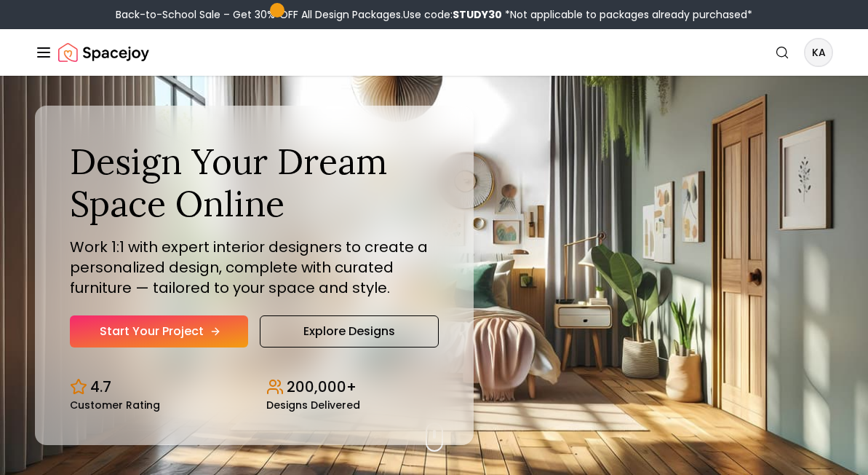
click at [194, 333] on link "Start Your Project" at bounding box center [159, 331] width 178 height 32
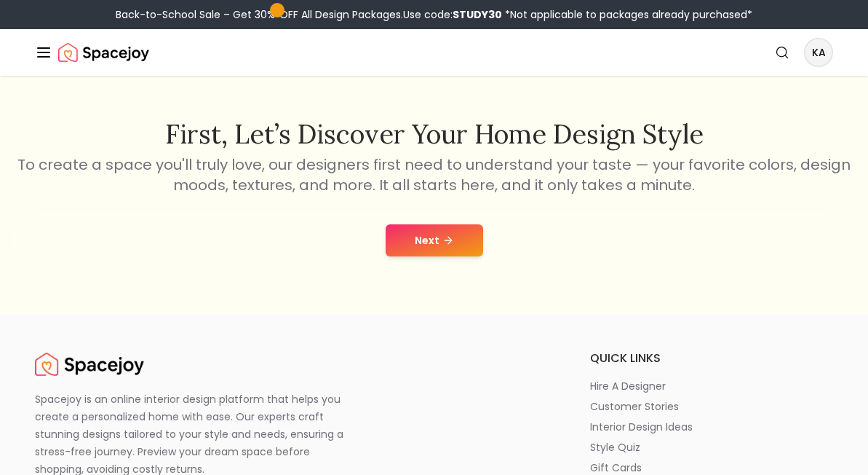
scroll to position [214, 0]
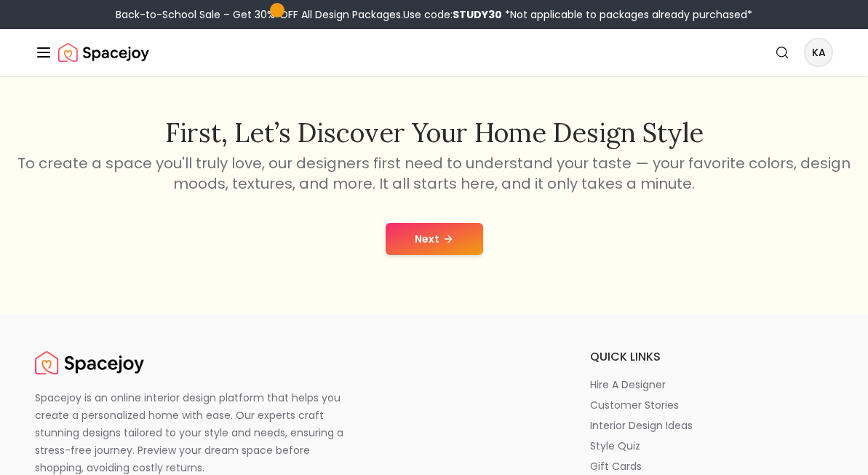
click at [415, 240] on button "Next" at bounding box center [435, 239] width 98 height 32
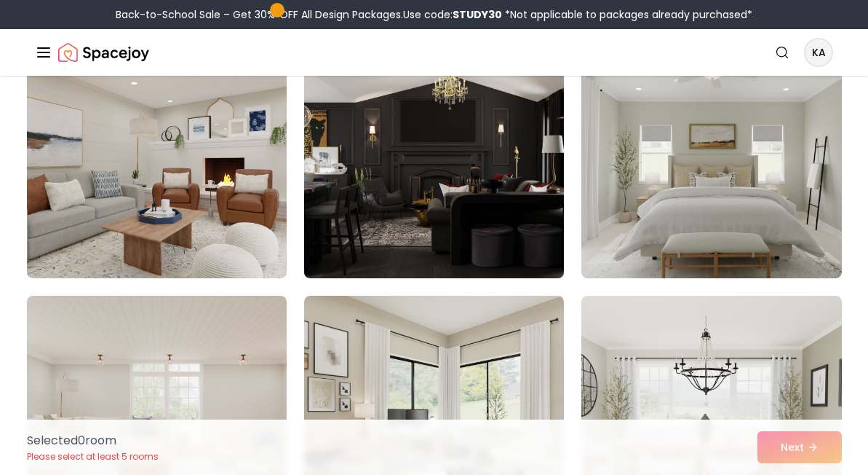
scroll to position [309, 0]
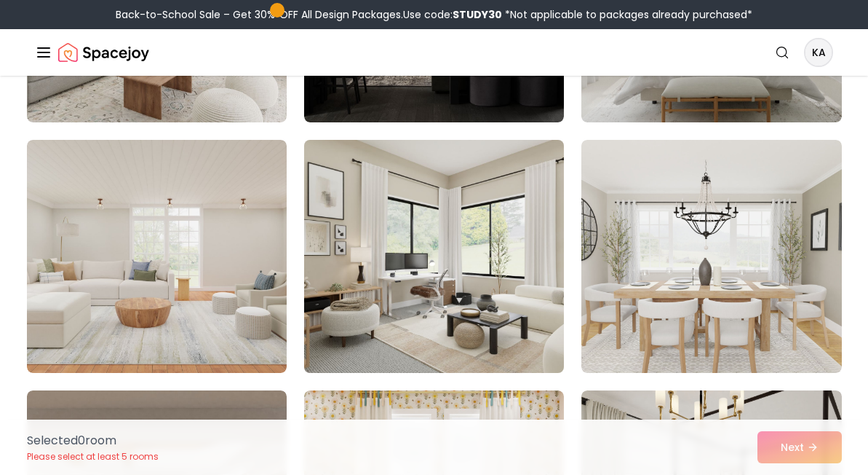
click at [359, 333] on img at bounding box center [434, 256] width 273 height 245
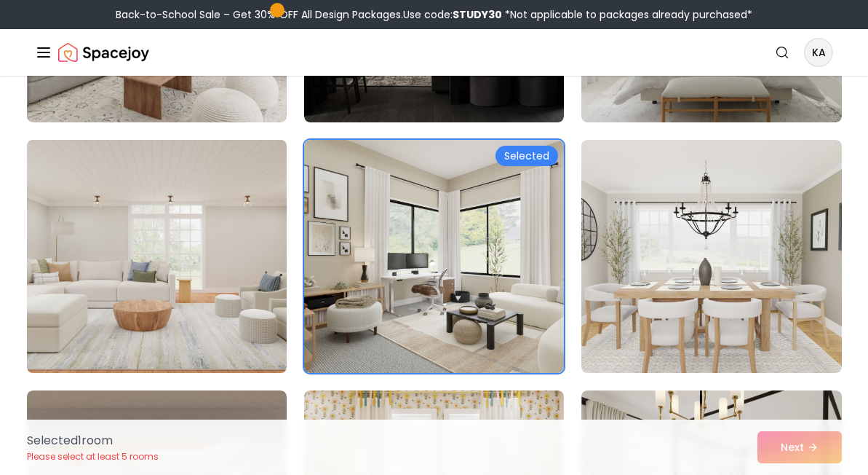
click at [167, 300] on img at bounding box center [156, 256] width 273 height 245
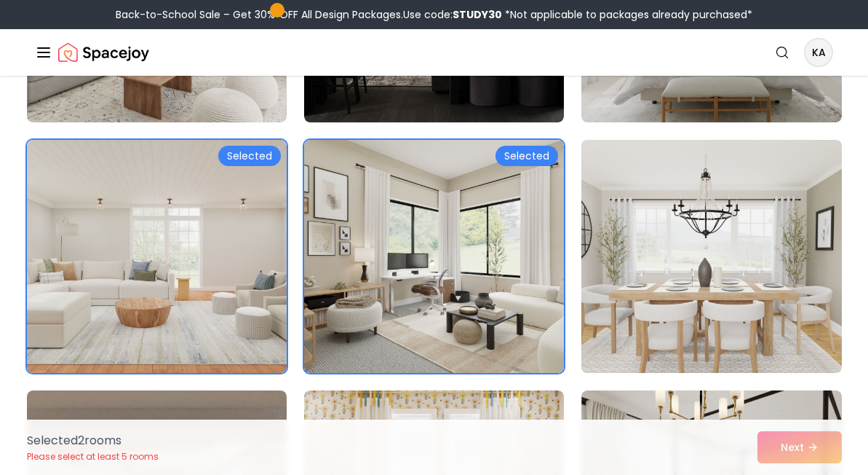
click at [715, 202] on img at bounding box center [711, 256] width 273 height 245
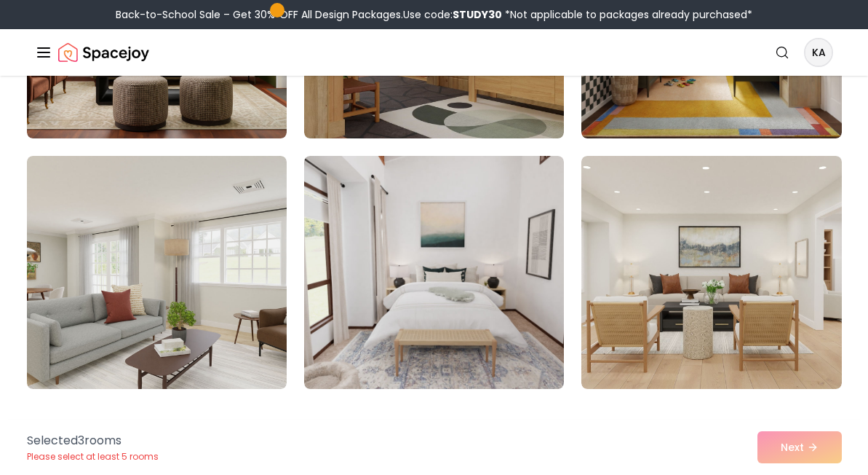
scroll to position [2358, 0]
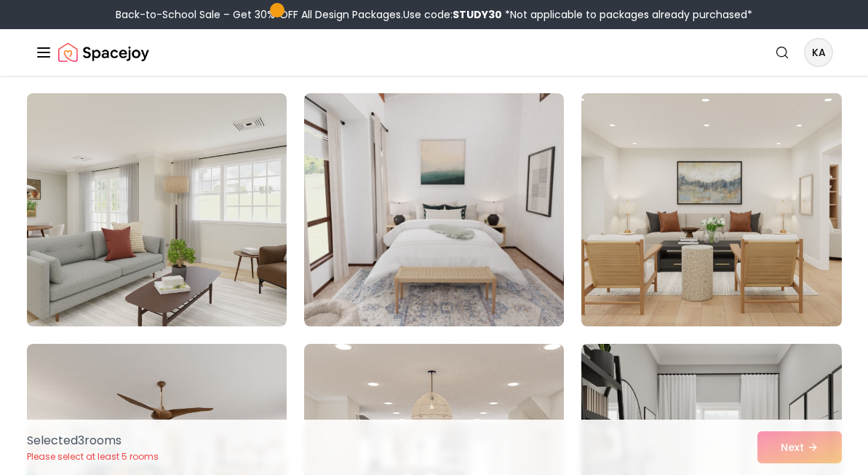
click at [695, 237] on img at bounding box center [711, 209] width 273 height 245
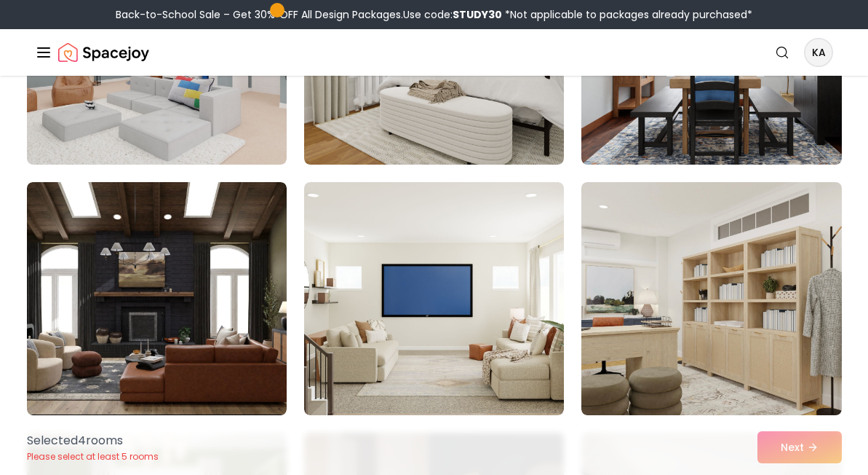
scroll to position [1729, 0]
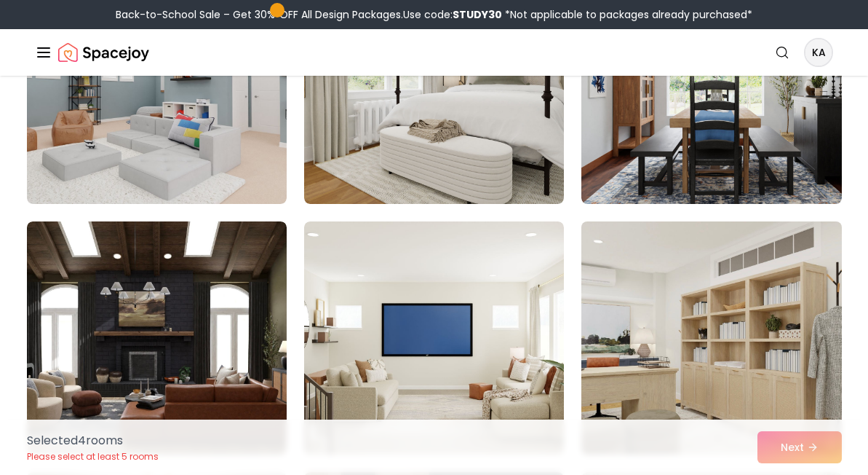
click at [643, 255] on img at bounding box center [711, 337] width 273 height 245
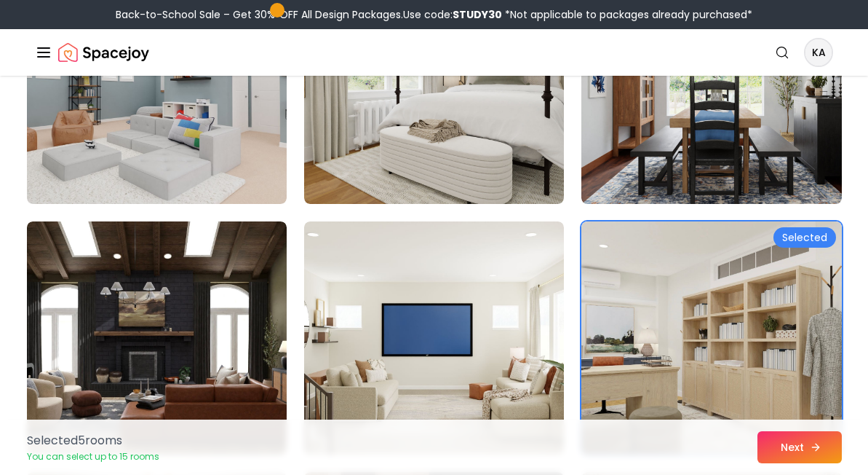
click at [785, 444] on button "Next" at bounding box center [800, 447] width 84 height 32
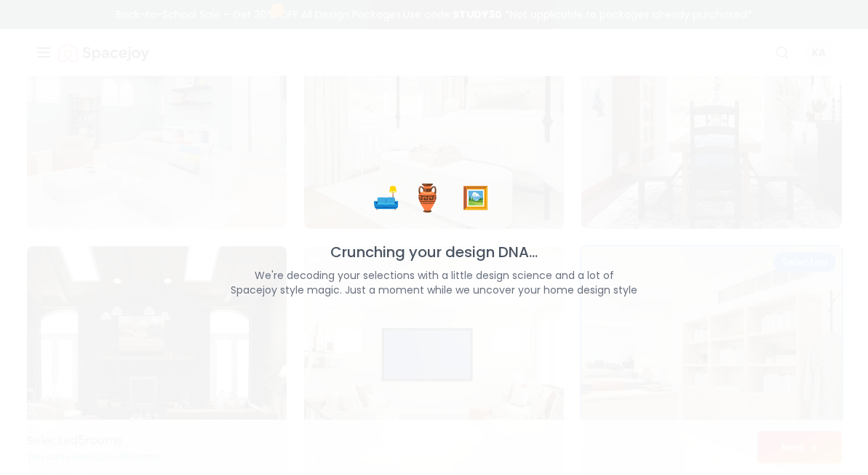
scroll to position [1704, 0]
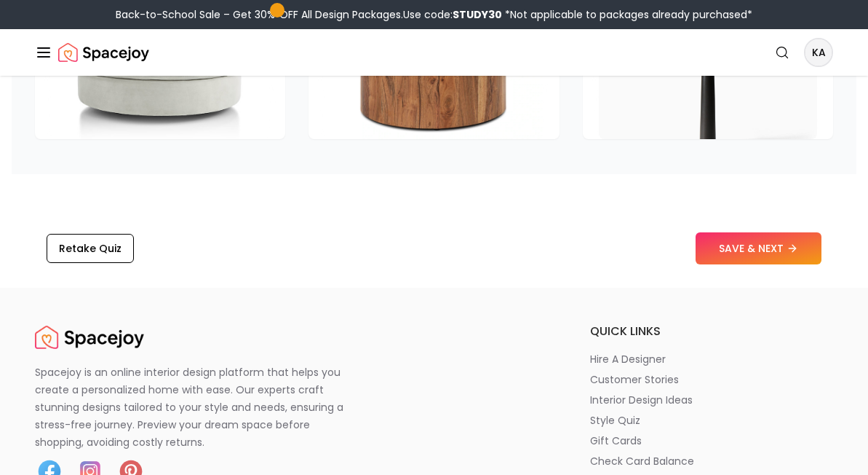
scroll to position [2486, 0]
click at [100, 234] on button "Retake Quiz" at bounding box center [90, 248] width 87 height 29
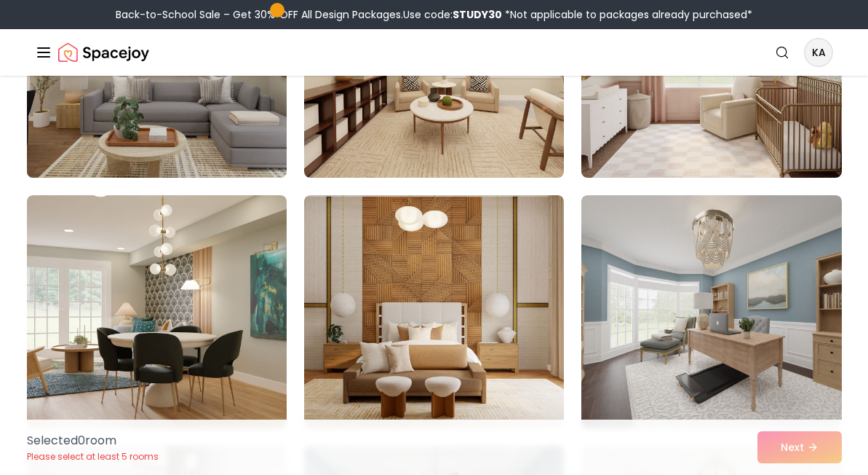
scroll to position [287, 0]
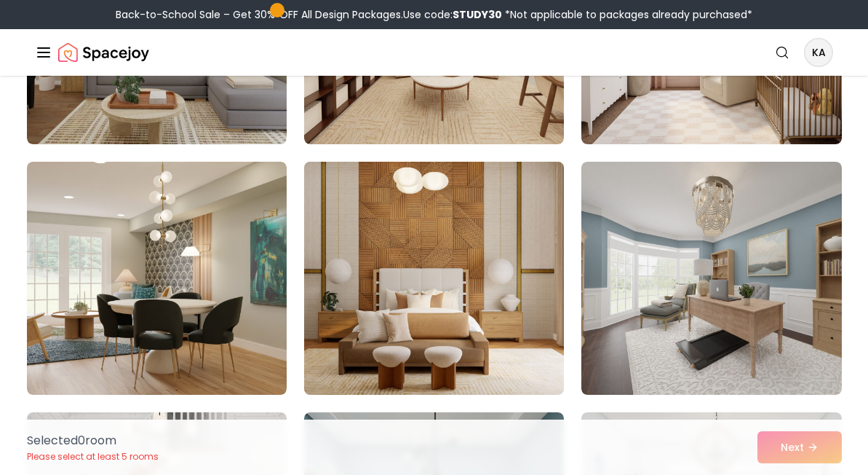
click at [347, 236] on img at bounding box center [434, 278] width 273 height 245
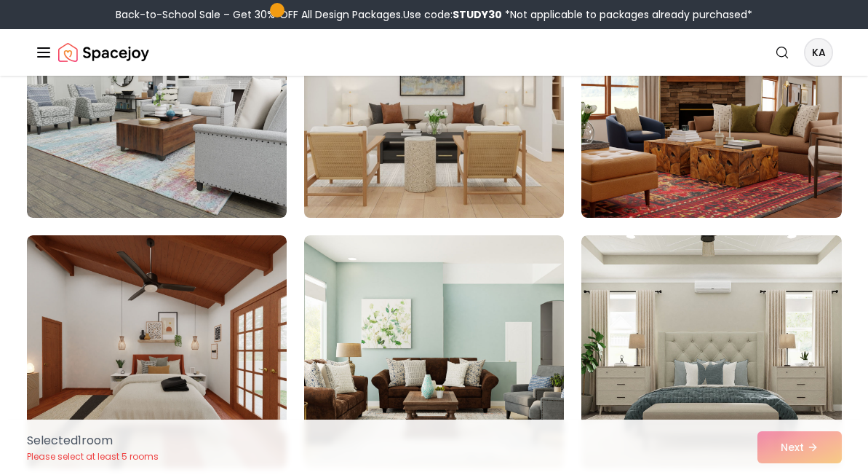
scroll to position [2464, 0]
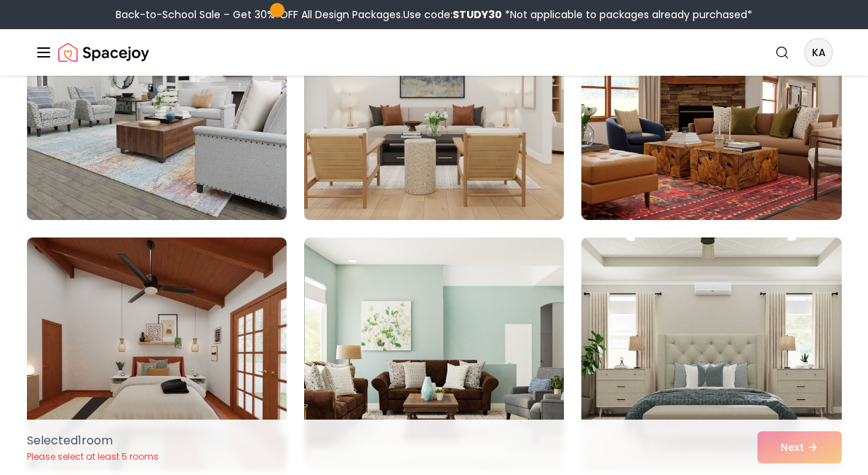
click at [402, 116] on img at bounding box center [434, 103] width 273 height 245
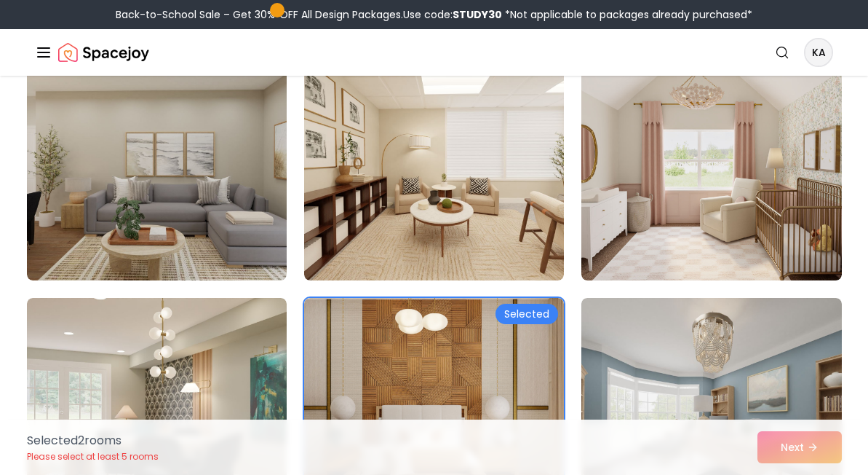
scroll to position [154, 0]
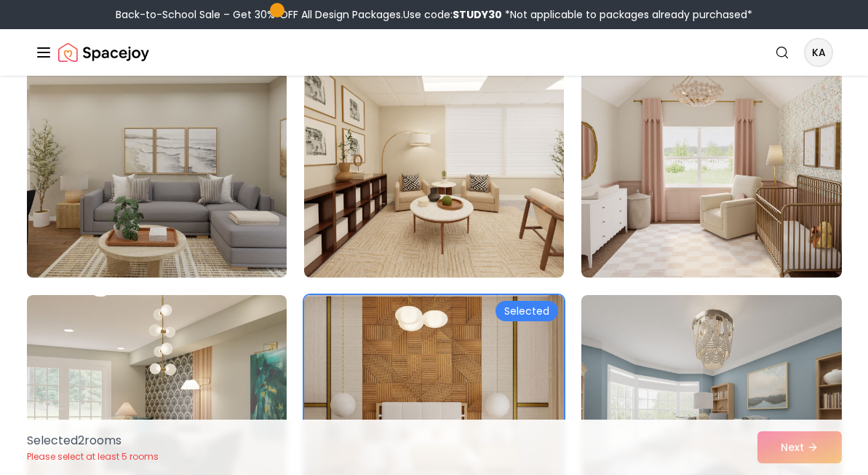
click at [213, 203] on img at bounding box center [156, 161] width 273 height 245
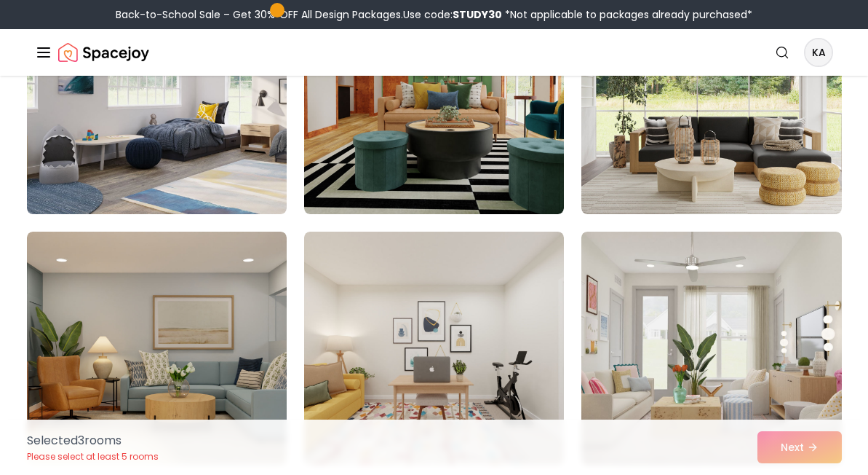
scroll to position [1219, 0]
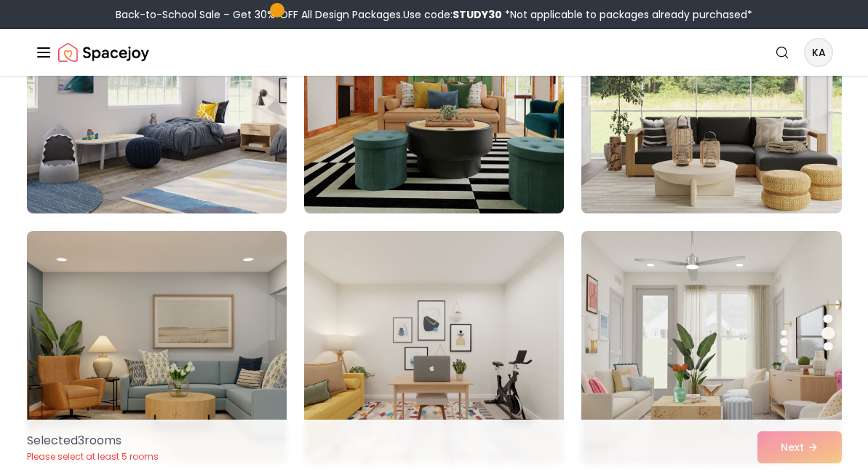
click at [622, 109] on img at bounding box center [711, 97] width 273 height 245
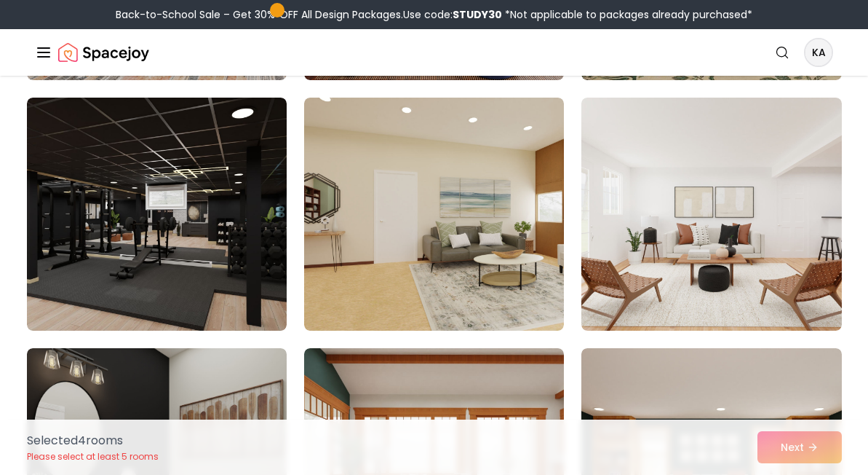
scroll to position [3121, 0]
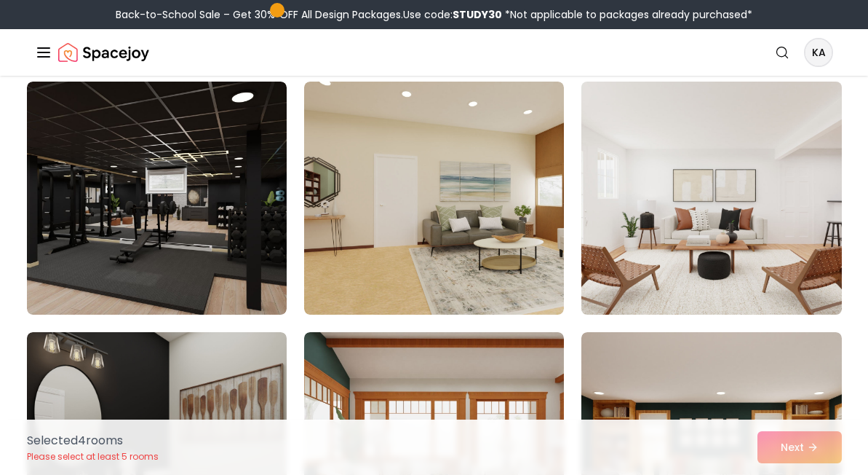
click at [639, 203] on img at bounding box center [711, 198] width 273 height 245
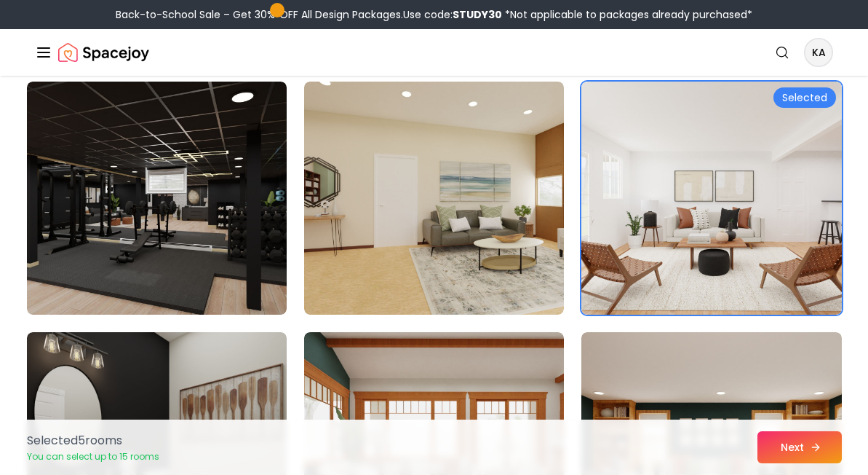
click at [777, 445] on button "Next" at bounding box center [800, 447] width 84 height 32
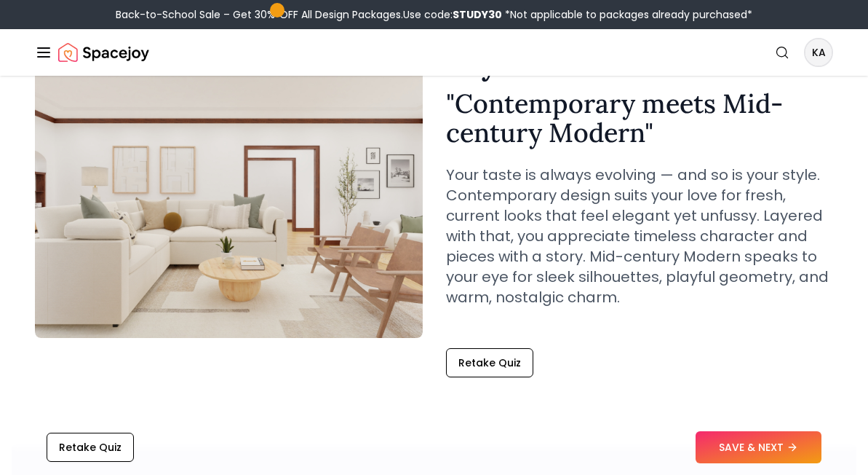
scroll to position [132, 0]
click at [511, 368] on button "Retake Quiz" at bounding box center [489, 363] width 87 height 29
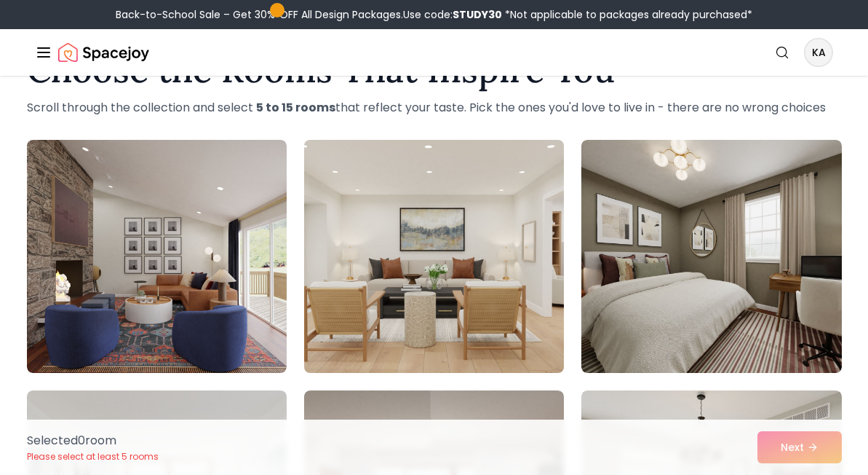
scroll to position [55, 0]
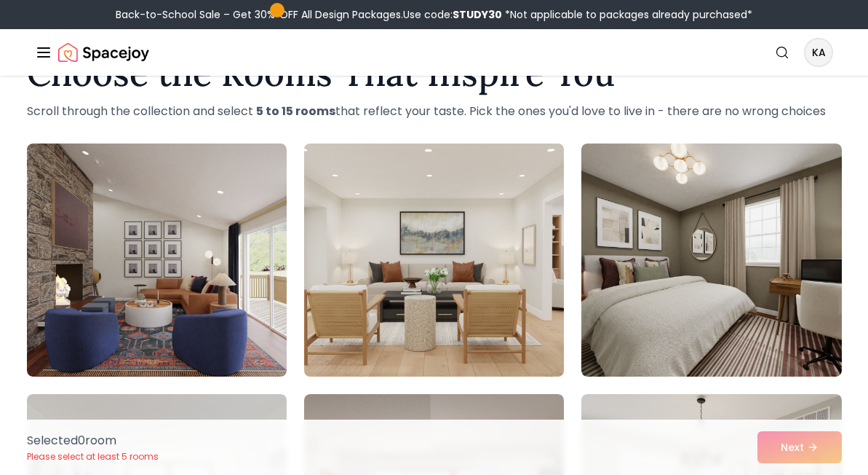
click at [510, 317] on img at bounding box center [434, 260] width 273 height 245
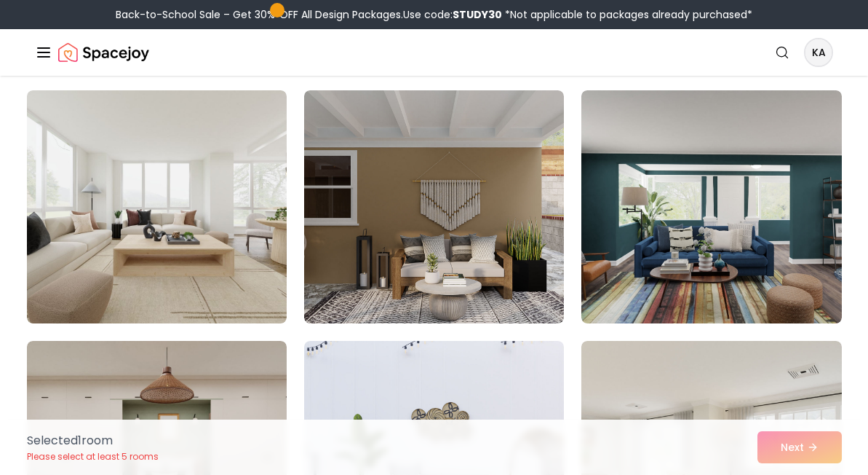
scroll to position [2888, 0]
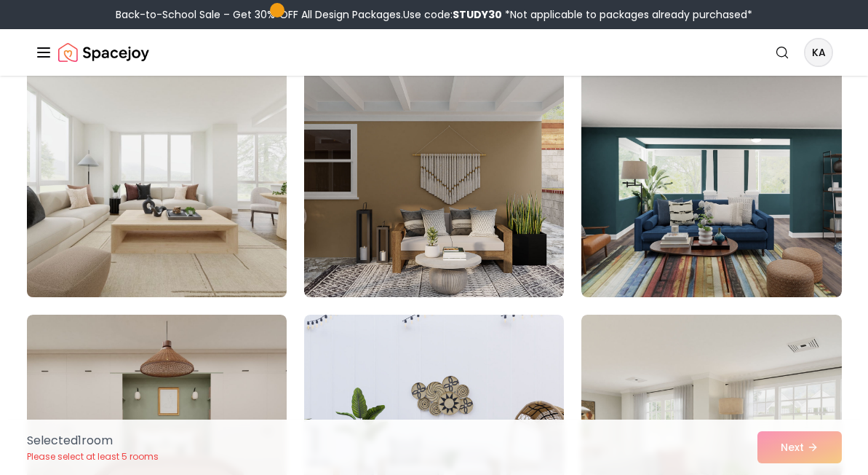
click at [250, 252] on img at bounding box center [156, 180] width 273 height 245
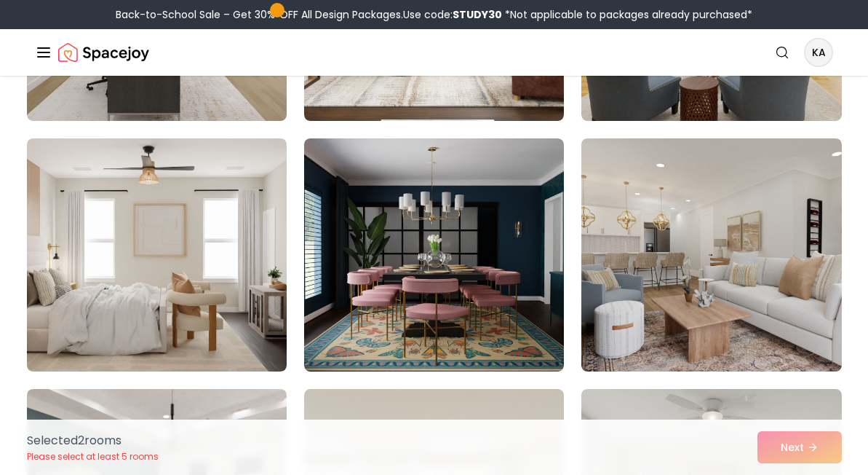
scroll to position [4076, 0]
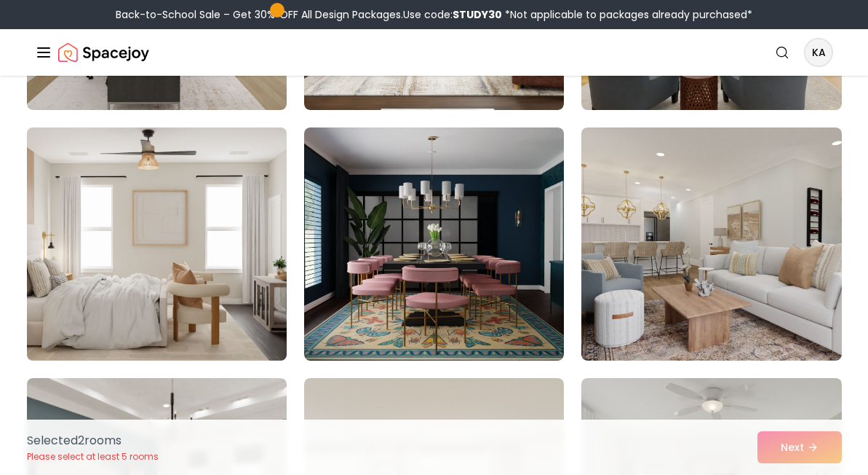
click at [205, 287] on img at bounding box center [156, 244] width 273 height 245
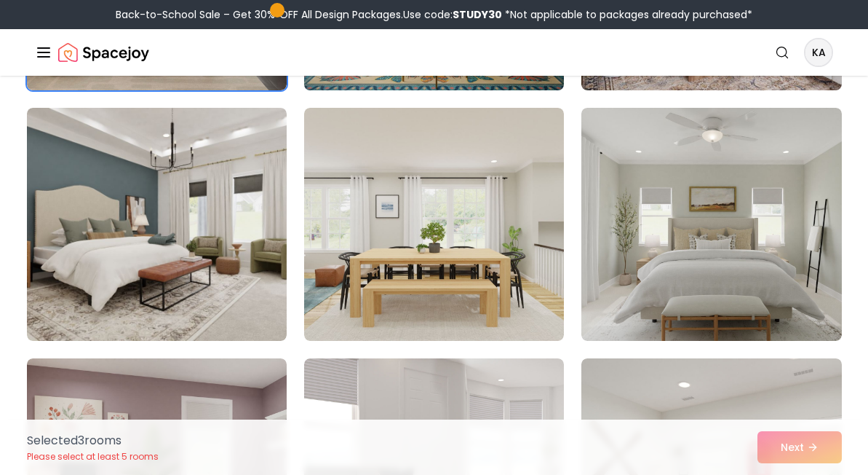
scroll to position [4357, 0]
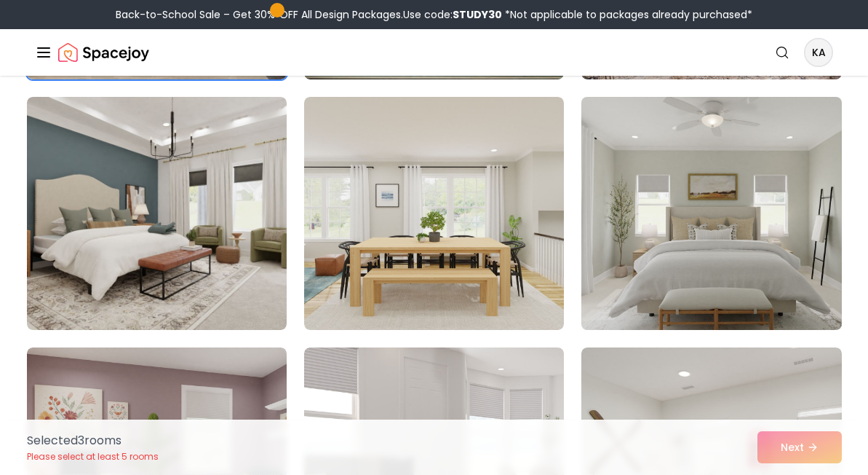
click at [615, 232] on img at bounding box center [711, 213] width 273 height 245
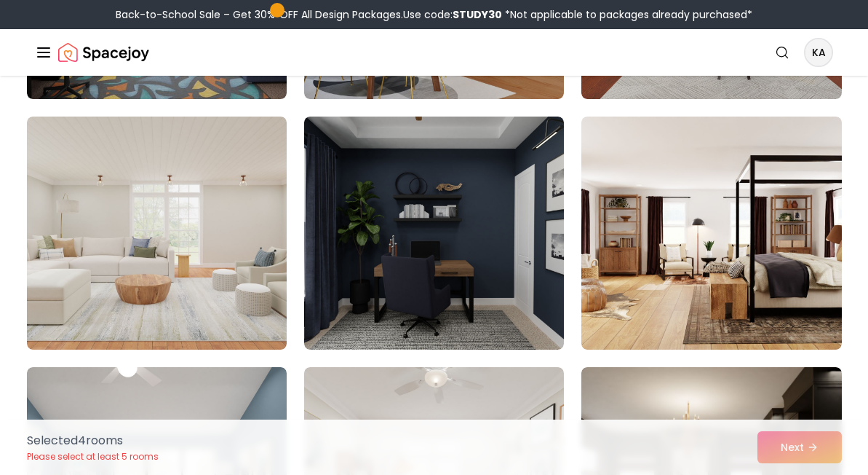
scroll to position [2431, 0]
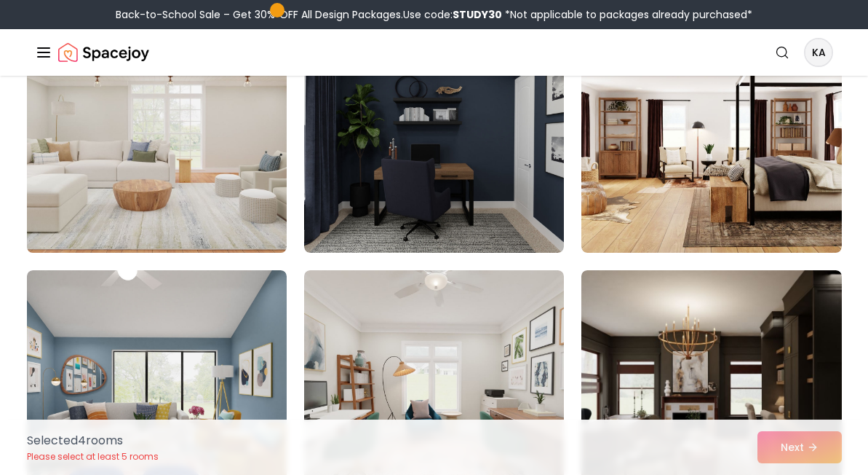
click at [218, 198] on img at bounding box center [156, 136] width 273 height 245
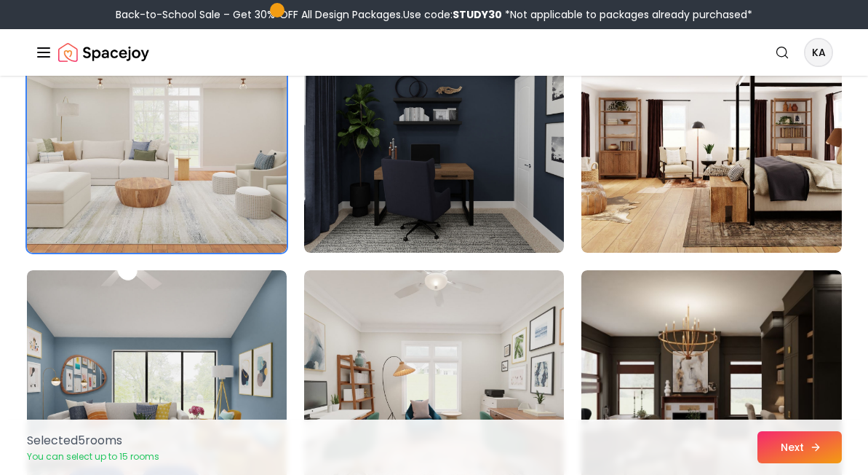
click at [778, 437] on button "Next" at bounding box center [800, 447] width 84 height 32
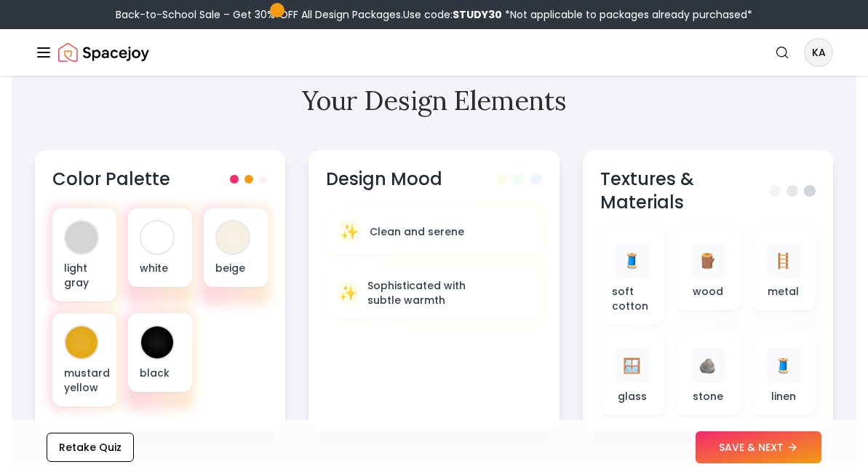
scroll to position [531, 0]
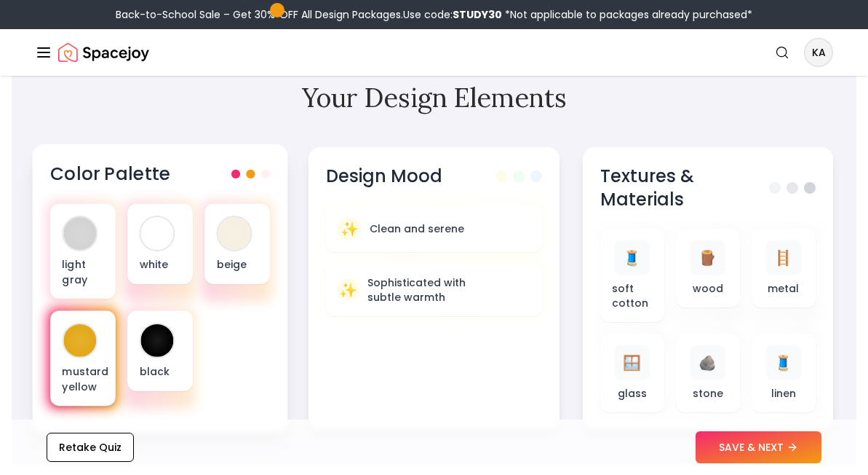
click at [86, 345] on div at bounding box center [79, 340] width 33 height 33
click at [98, 345] on div "mustard yellow" at bounding box center [82, 358] width 65 height 95
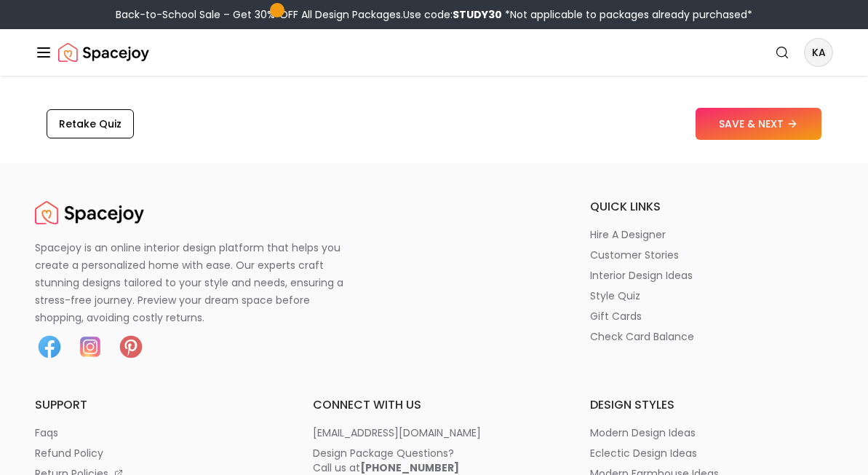
scroll to position [2607, 0]
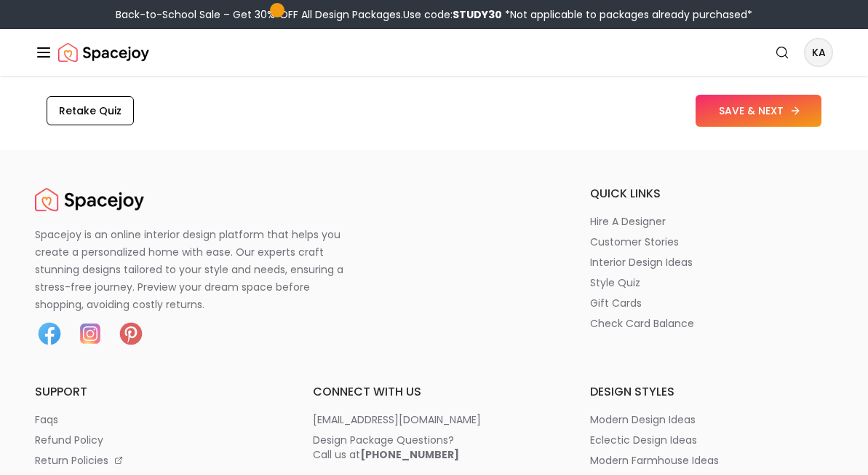
click at [722, 100] on button "SAVE & NEXT" at bounding box center [759, 111] width 126 height 32
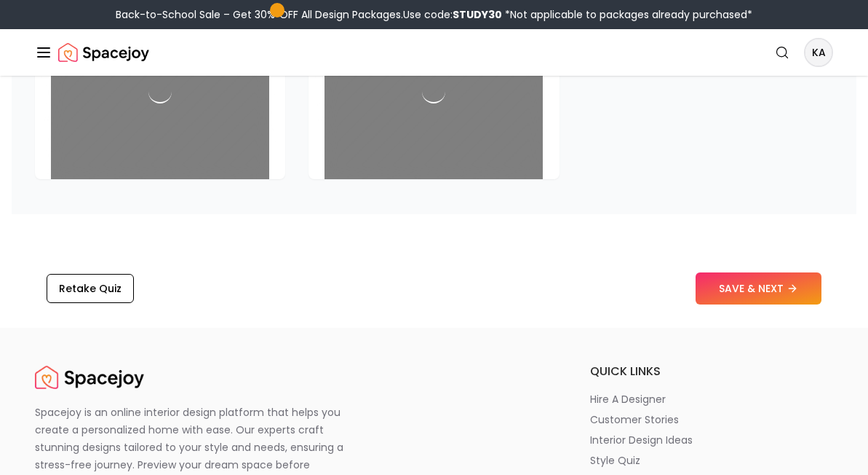
scroll to position [2389, 0]
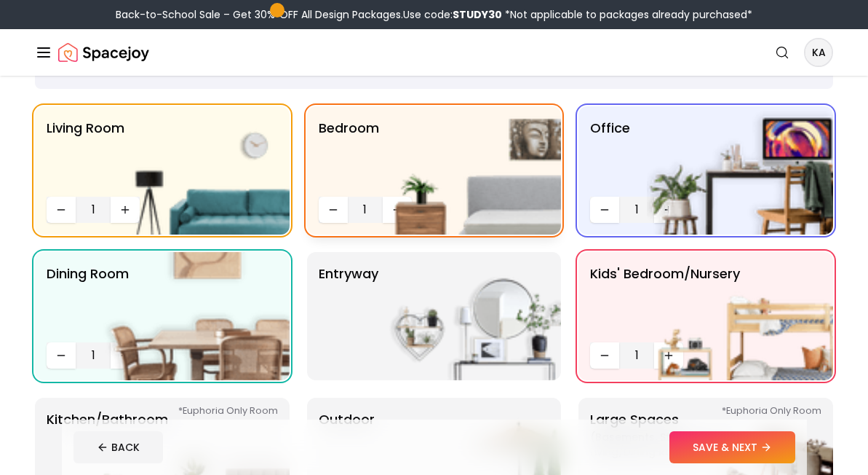
scroll to position [145, 0]
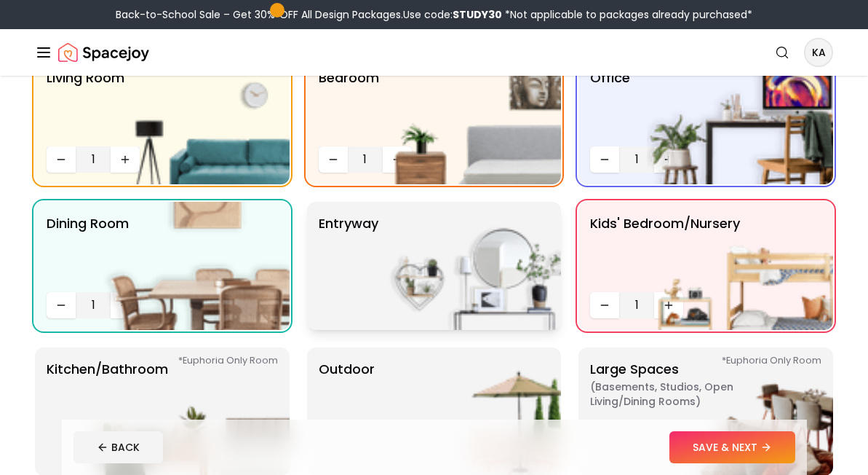
click at [424, 303] on img at bounding box center [468, 266] width 186 height 128
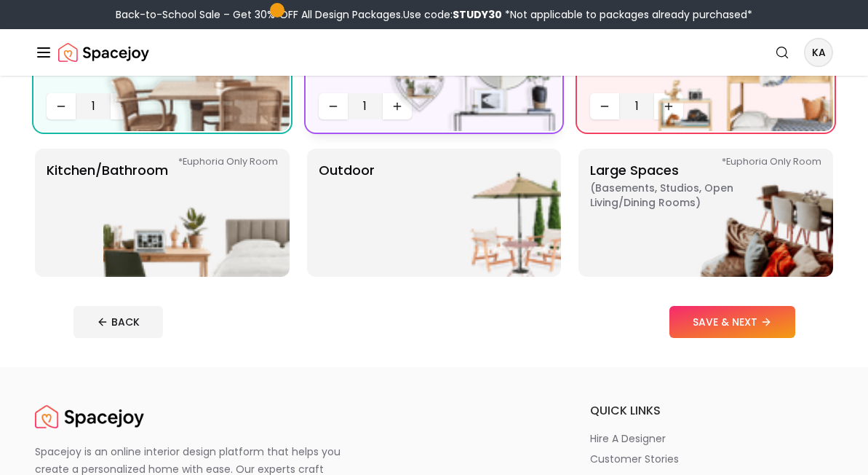
scroll to position [426, 0]
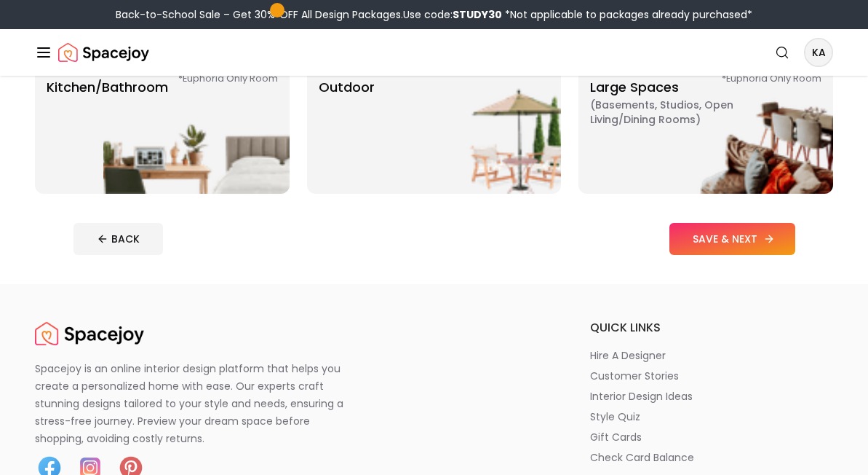
click at [712, 237] on button "SAVE & NEXT" at bounding box center [733, 239] width 126 height 32
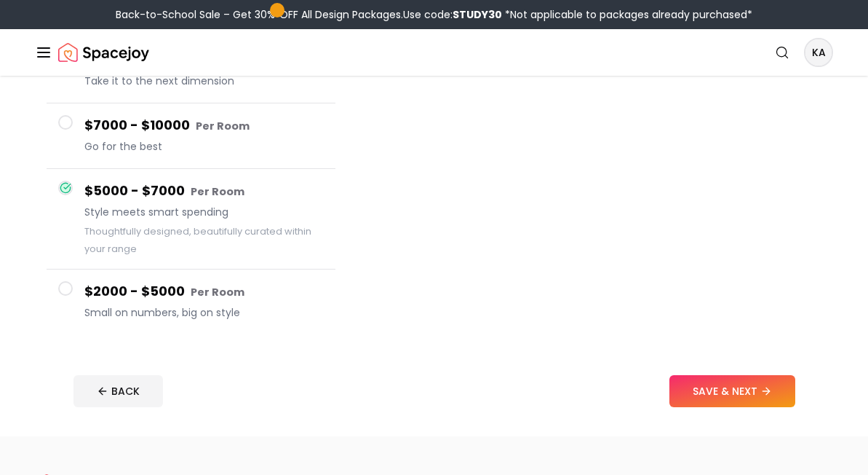
scroll to position [242, 0]
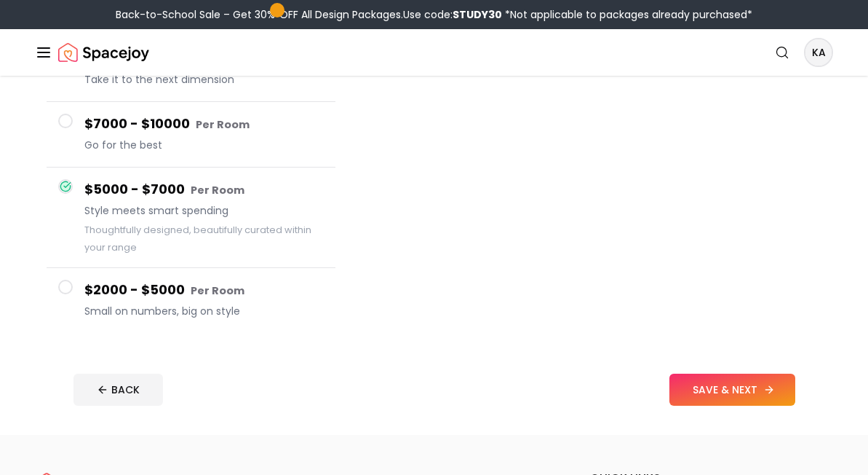
click at [709, 387] on button "SAVE & NEXT" at bounding box center [733, 389] width 126 height 32
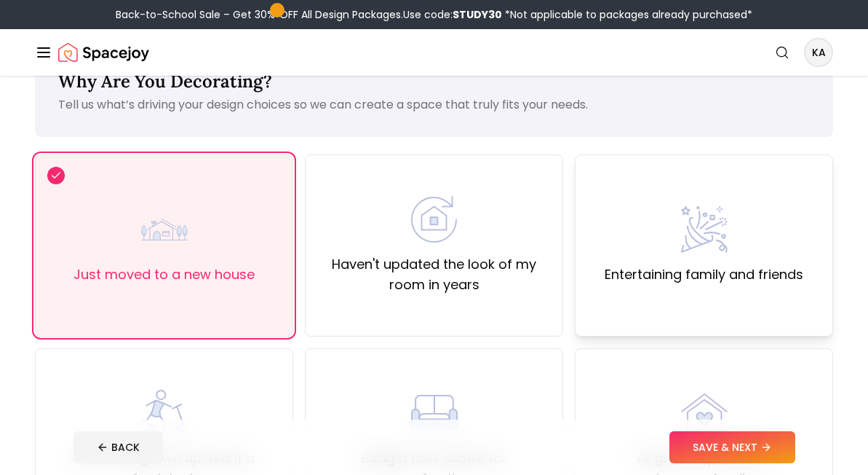
scroll to position [63, 0]
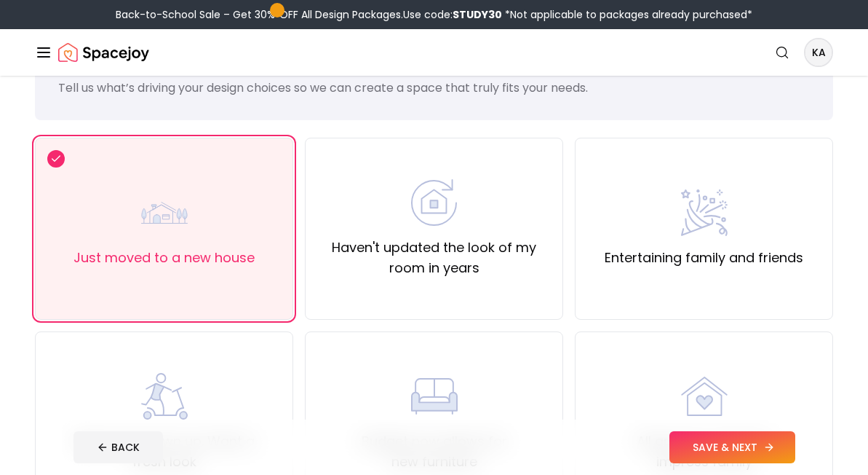
click at [688, 440] on button "SAVE & NEXT" at bounding box center [733, 447] width 126 height 32
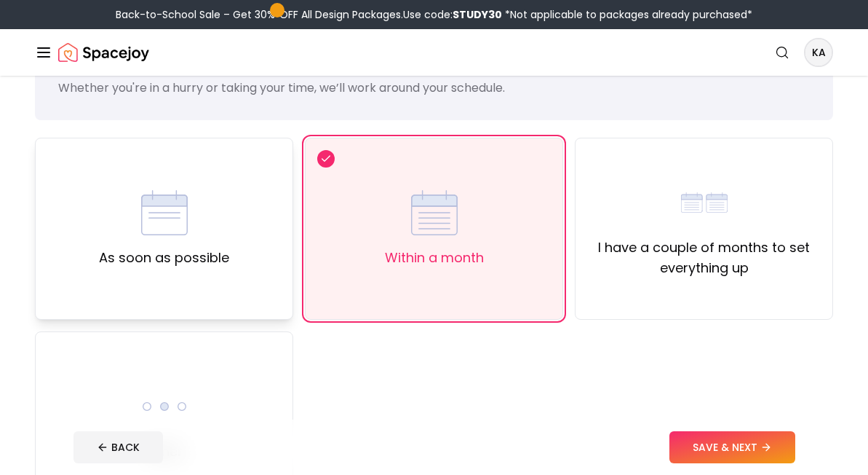
click at [205, 215] on div "As soon as possible" at bounding box center [164, 228] width 130 height 79
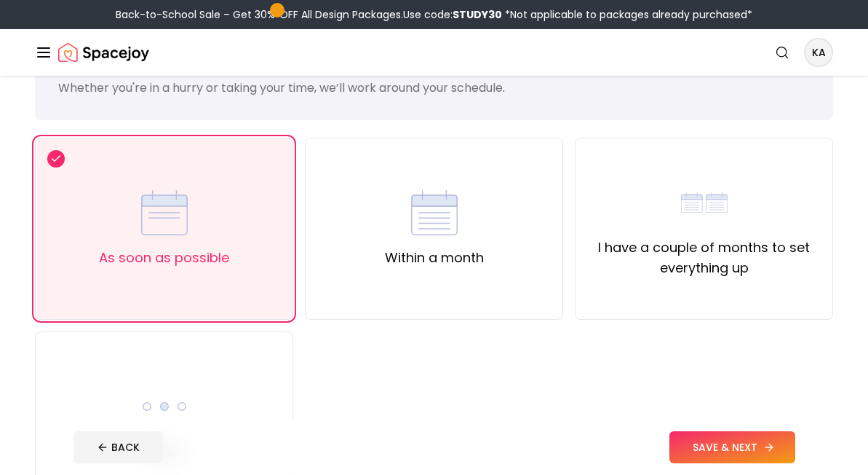
click at [689, 442] on button "SAVE & NEXT" at bounding box center [733, 447] width 126 height 32
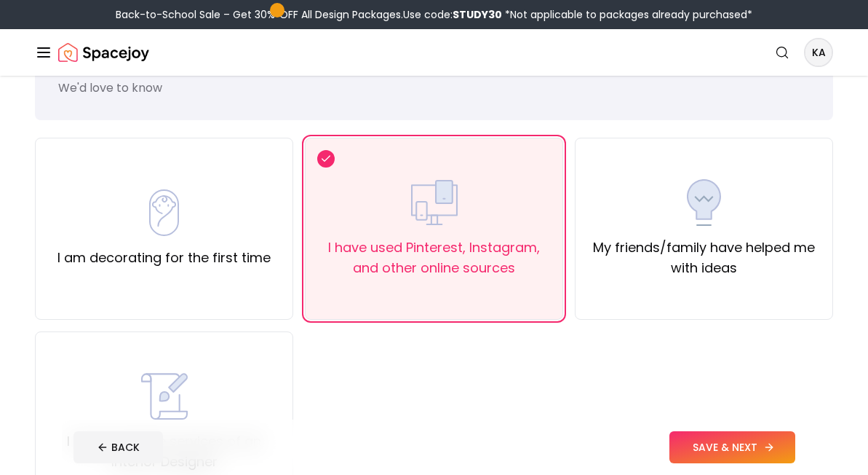
click at [730, 460] on button "SAVE & NEXT" at bounding box center [733, 447] width 126 height 32
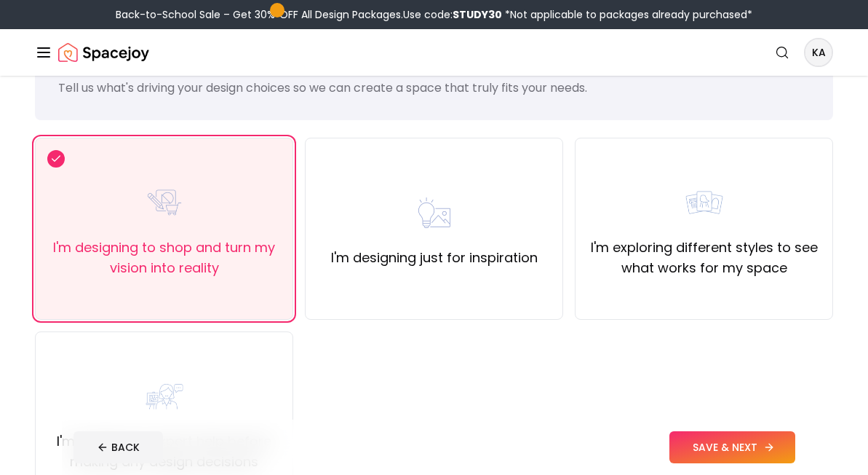
click at [731, 442] on button "SAVE & NEXT" at bounding box center [733, 447] width 126 height 32
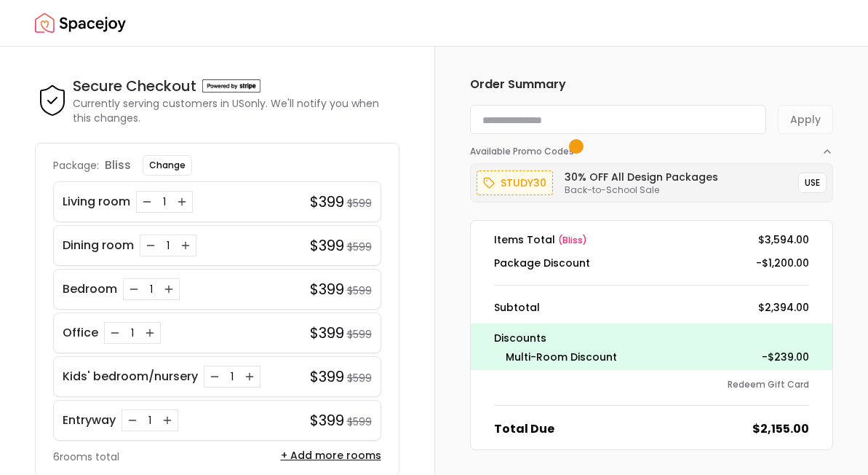
click at [641, 119] on input at bounding box center [618, 119] width 297 height 29
paste input "*********"
type input "*********"
click at [799, 118] on button "Apply" at bounding box center [805, 119] width 55 height 29
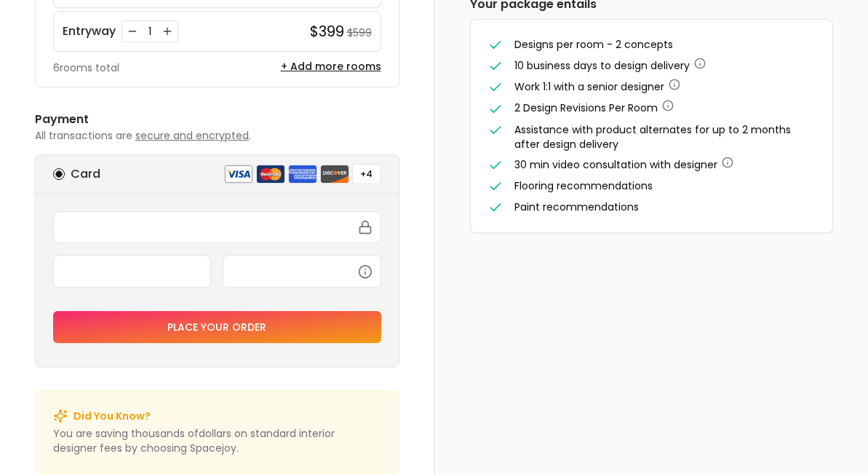
scroll to position [406, 0]
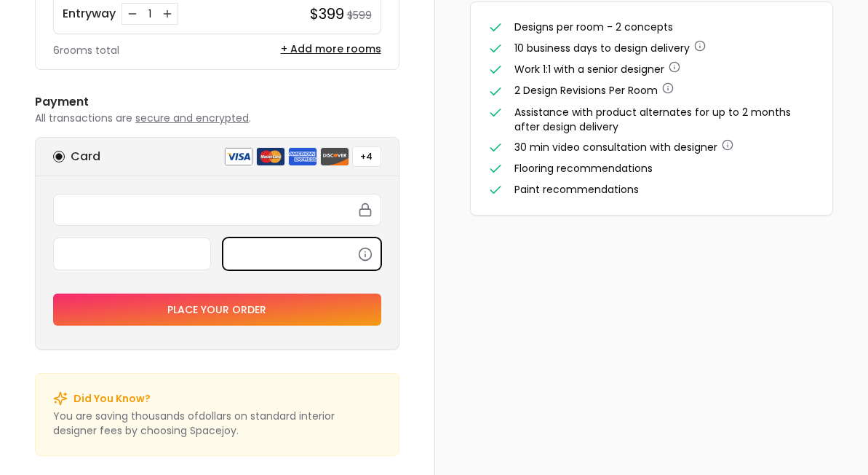
click at [188, 306] on button "Place your order" at bounding box center [217, 309] width 328 height 32
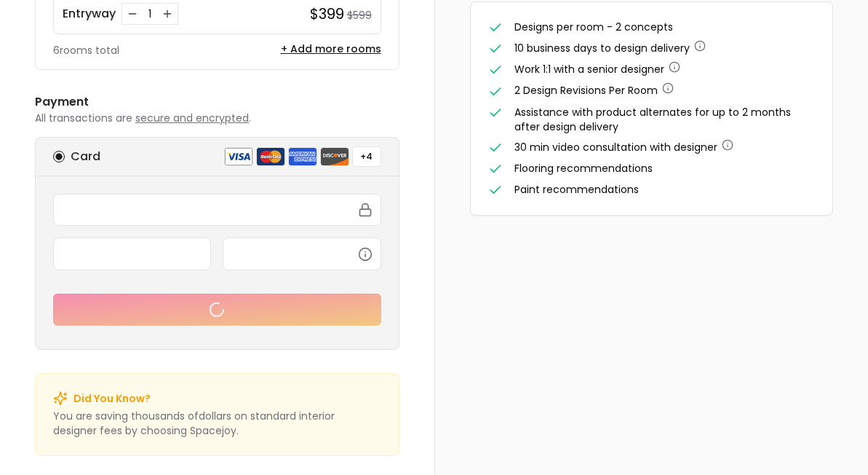
scroll to position [416, 0]
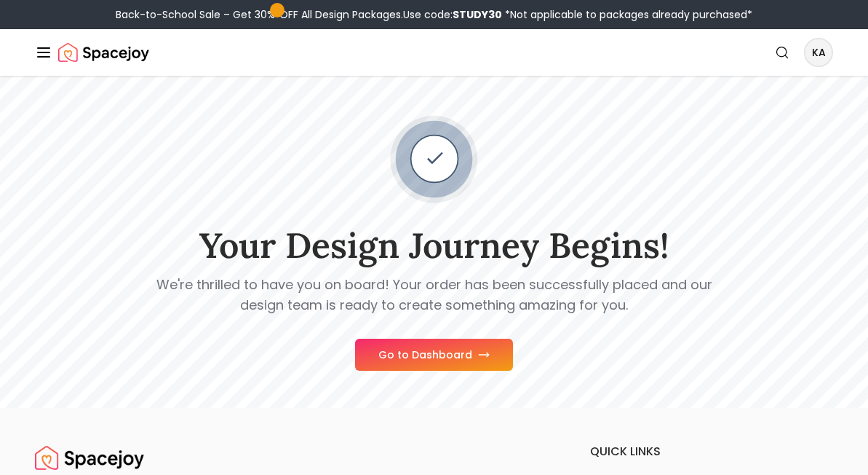
click at [449, 350] on button "Go to Dashboard" at bounding box center [434, 354] width 158 height 32
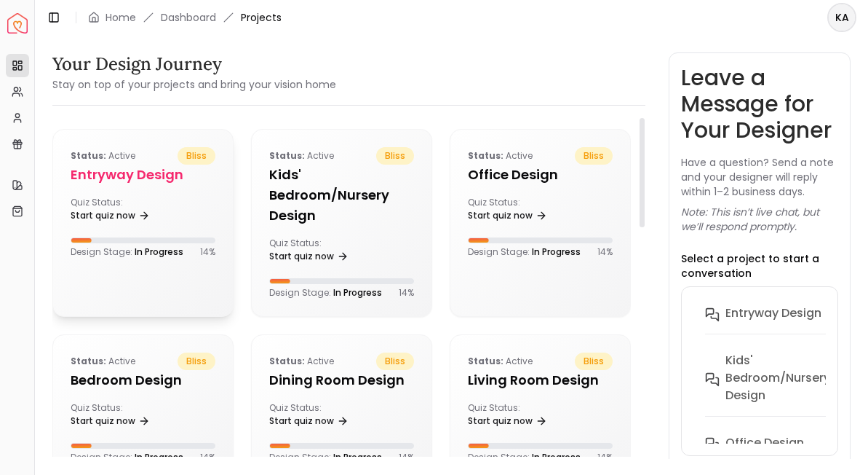
click at [199, 150] on span "bliss" at bounding box center [197, 155] width 38 height 17
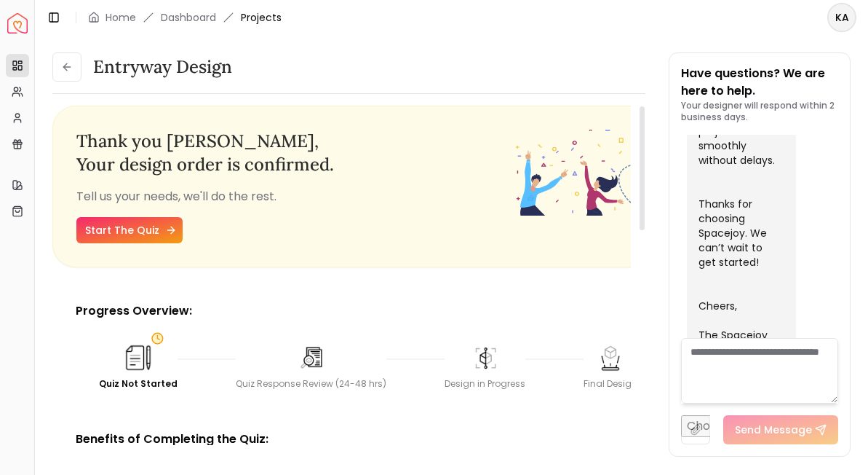
click at [158, 228] on link "Start The Quiz" at bounding box center [129, 230] width 106 height 26
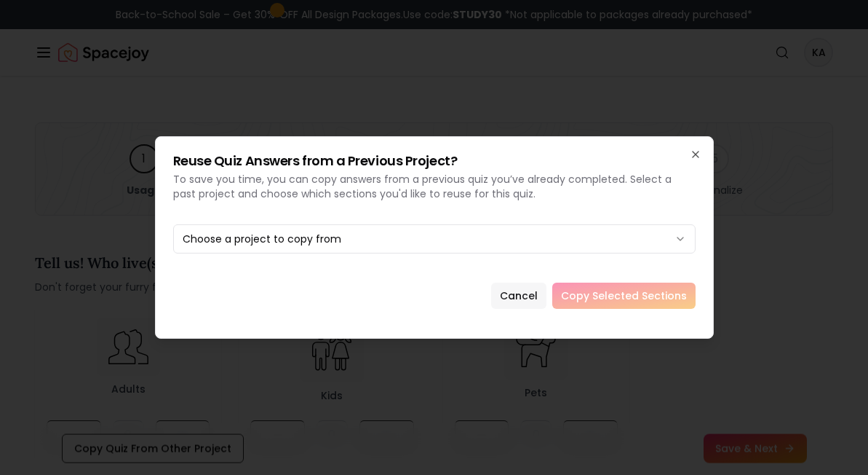
click at [540, 292] on button "Cancel" at bounding box center [518, 295] width 55 height 26
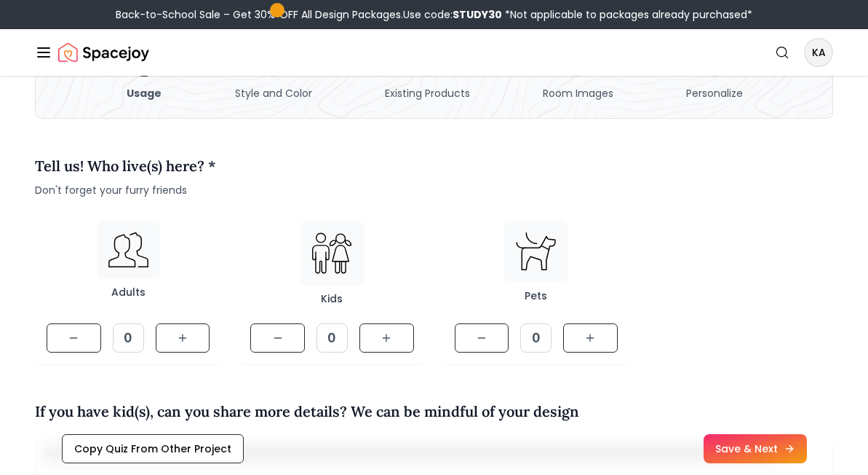
scroll to position [121, 0]
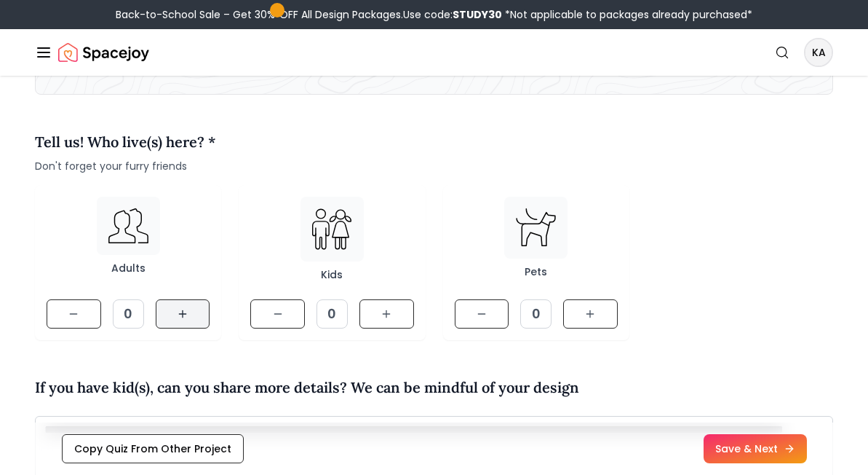
click at [200, 305] on button at bounding box center [183, 313] width 55 height 29
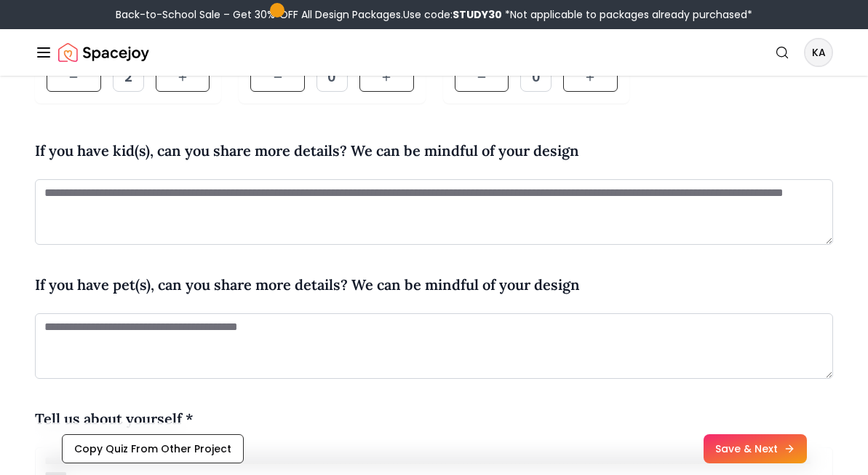
scroll to position [354, 0]
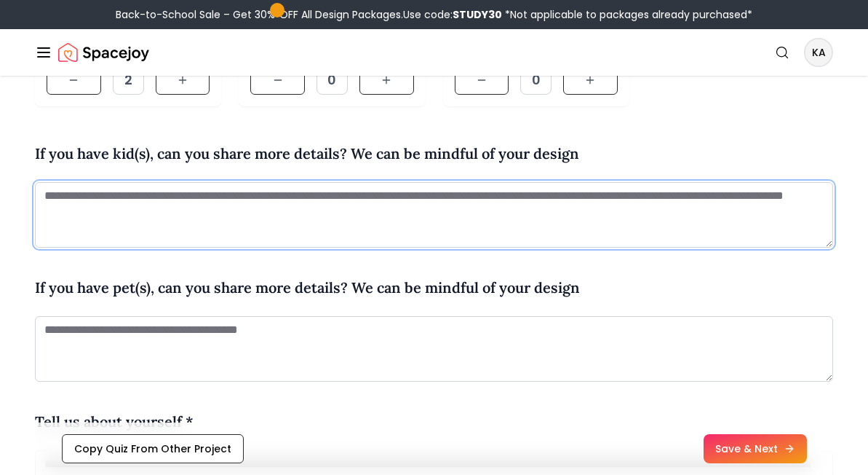
click at [295, 228] on textarea at bounding box center [434, 214] width 798 height 65
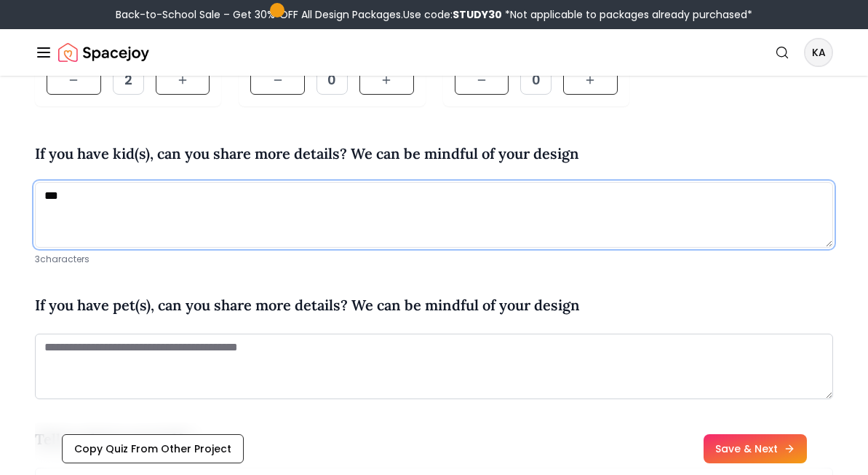
type textarea "***"
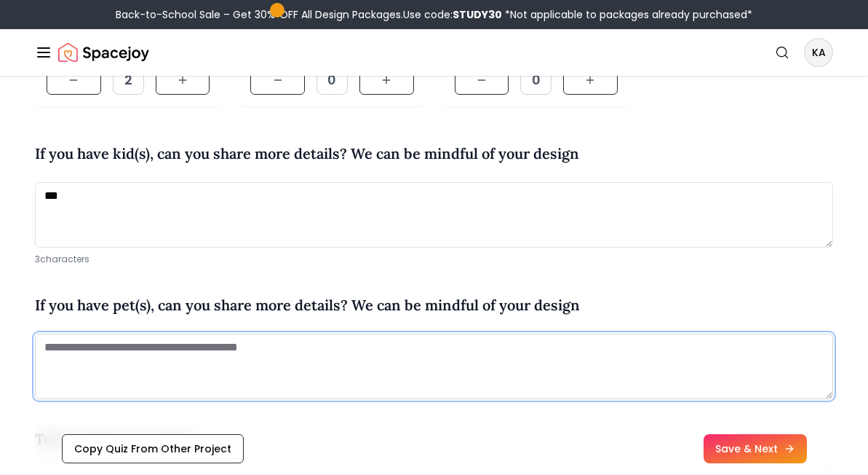
click at [242, 357] on textarea at bounding box center [434, 365] width 798 height 65
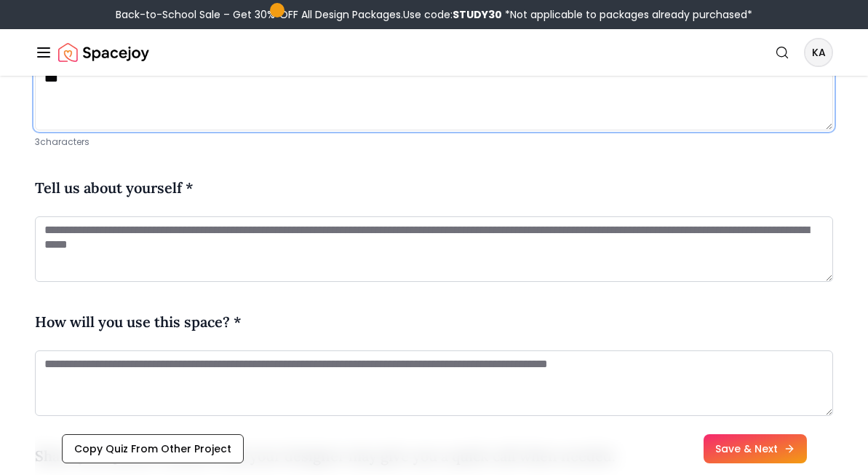
scroll to position [631, 0]
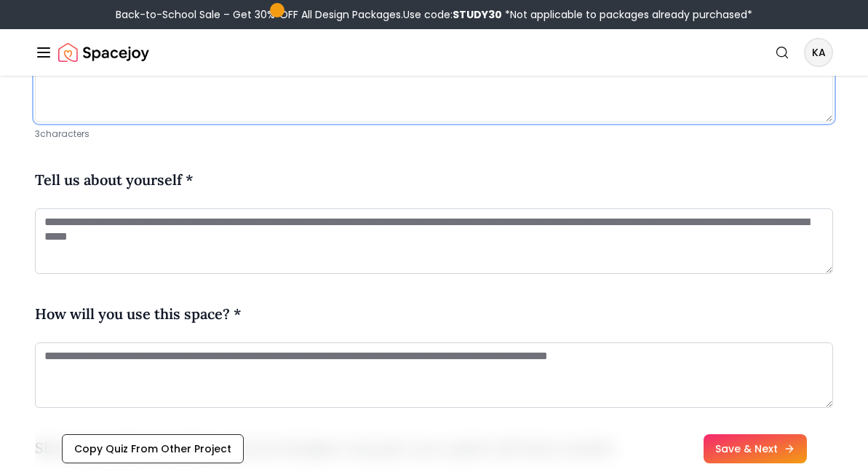
type textarea "***"
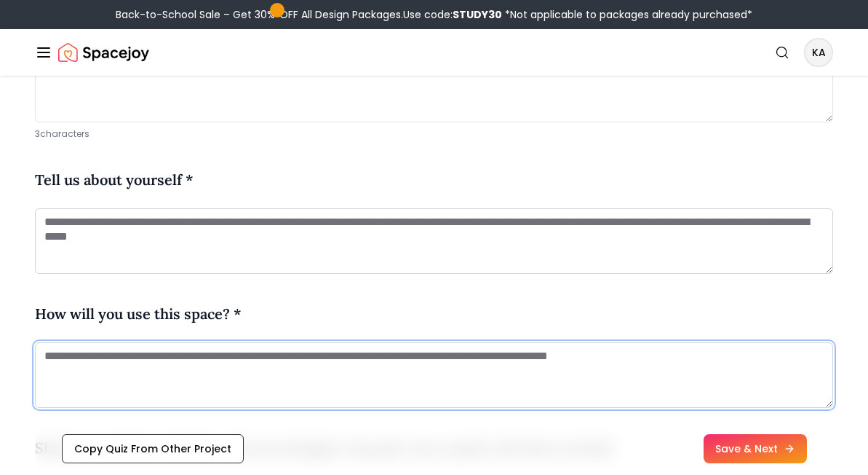
click at [243, 356] on textarea at bounding box center [434, 374] width 798 height 65
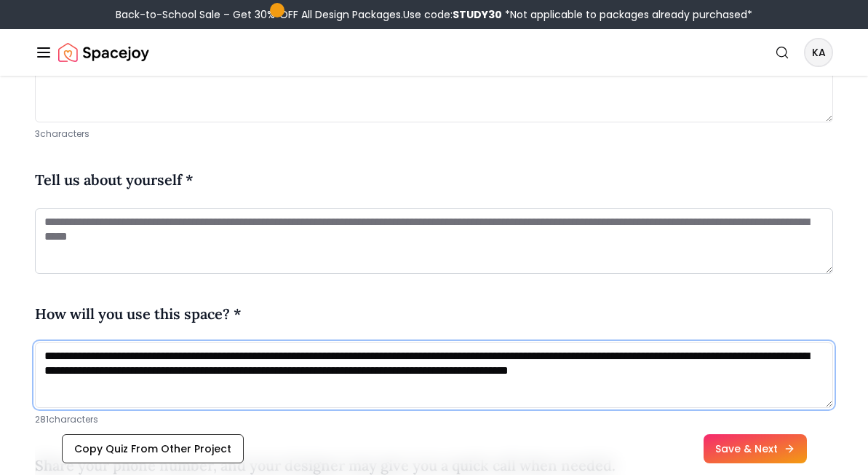
type textarea "**********"
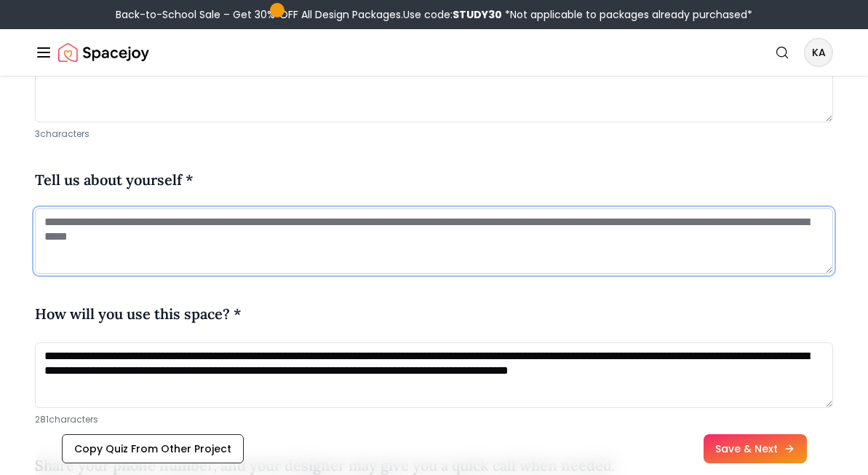
click at [174, 239] on textarea at bounding box center [434, 240] width 798 height 65
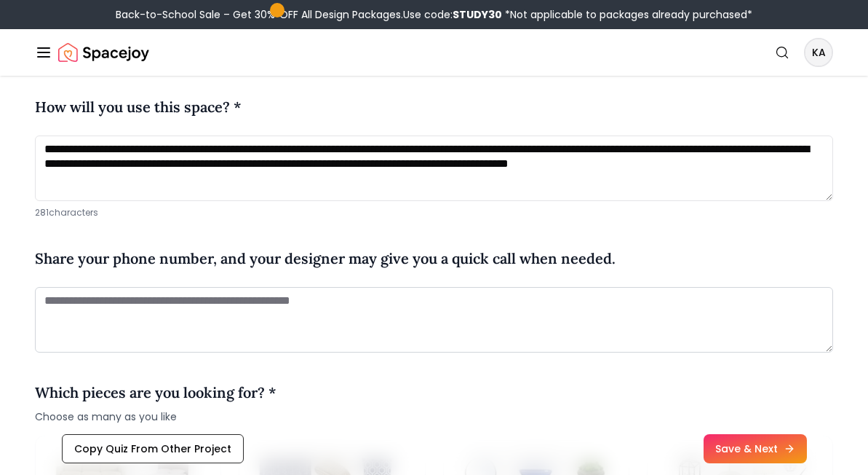
scroll to position [856, 0]
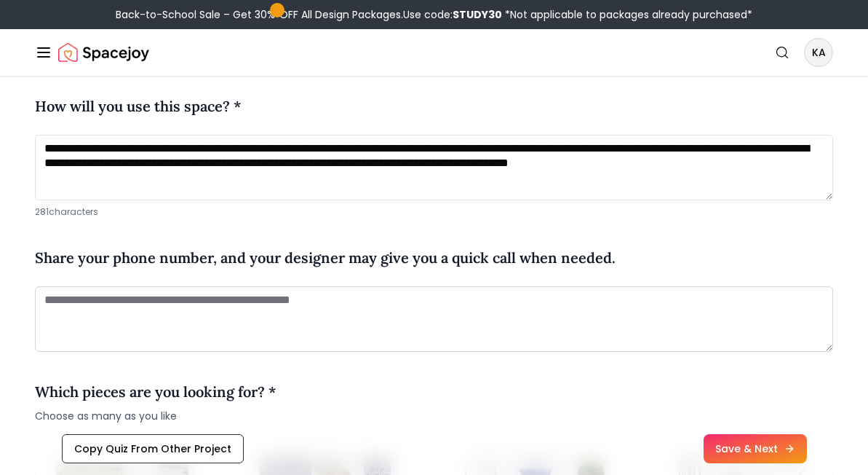
type textarea "**********"
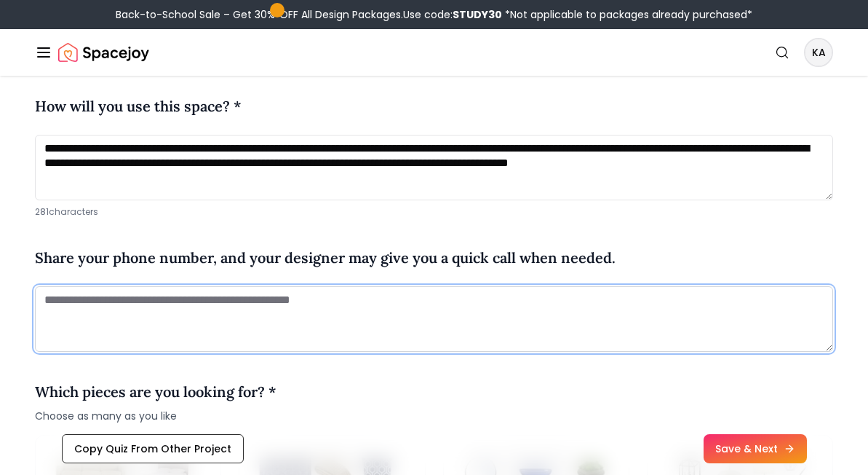
click at [158, 303] on textarea at bounding box center [434, 318] width 798 height 65
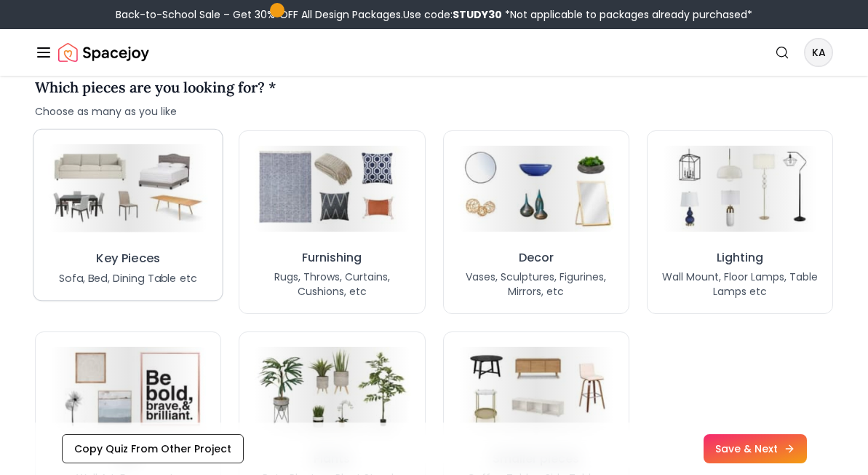
scroll to position [1176, 0]
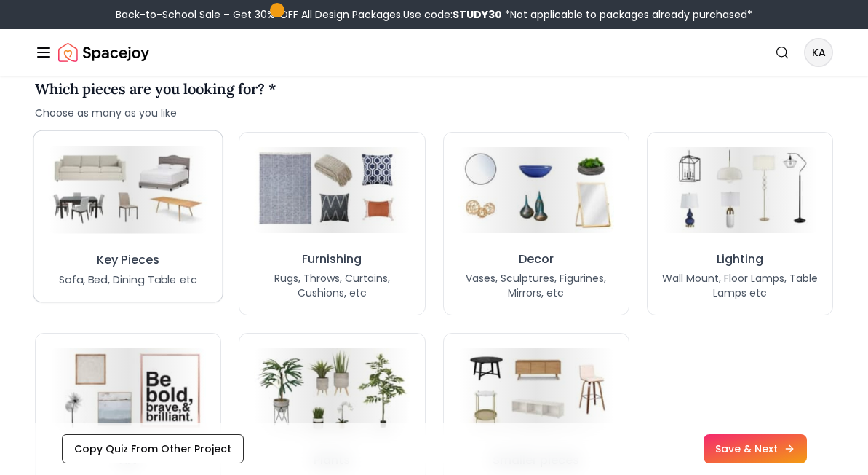
type textarea "**********"
click at [155, 271] on p "Sofa, Bed, Dining Table etc" at bounding box center [128, 278] width 138 height 15
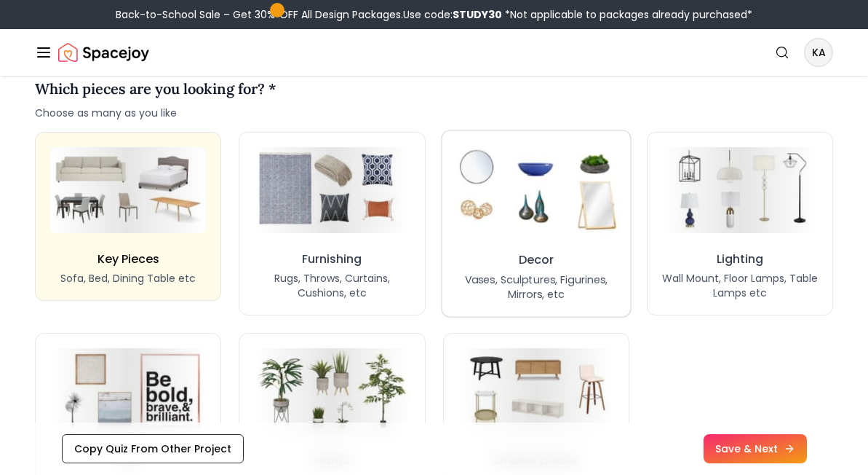
click at [551, 207] on img at bounding box center [536, 189] width 167 height 92
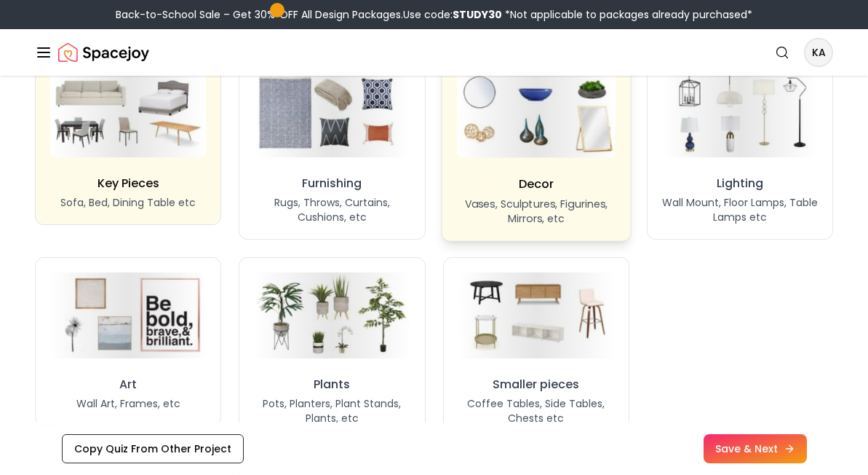
scroll to position [1255, 0]
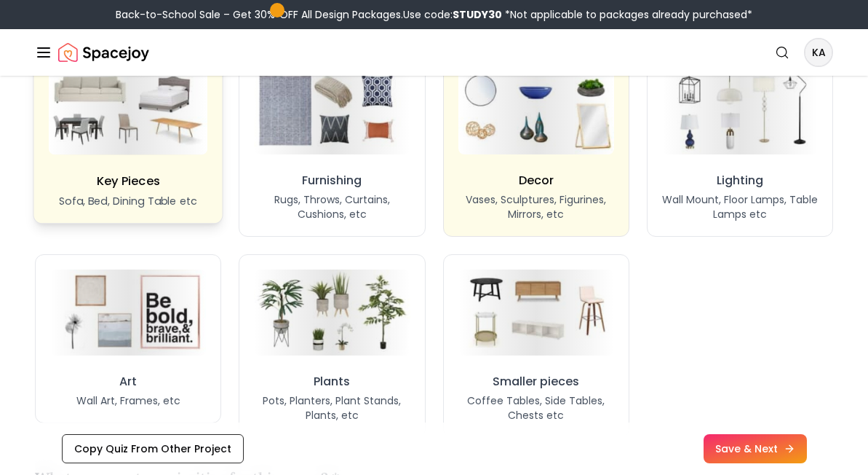
click at [103, 178] on h3 "Key Pieces" at bounding box center [127, 181] width 63 height 18
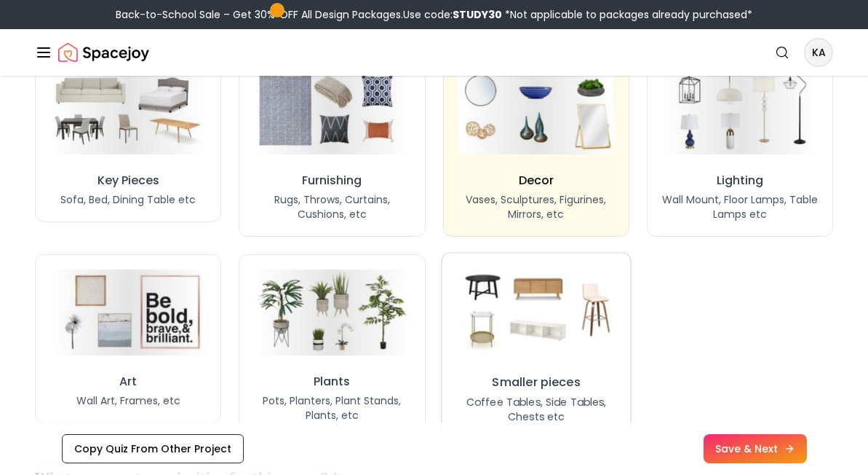
click at [545, 317] on img at bounding box center [536, 312] width 167 height 92
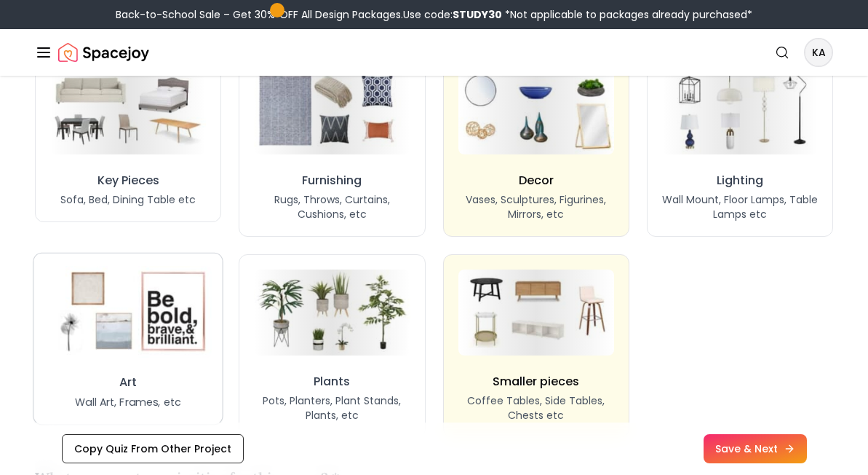
click at [140, 348] on img at bounding box center [127, 312] width 167 height 92
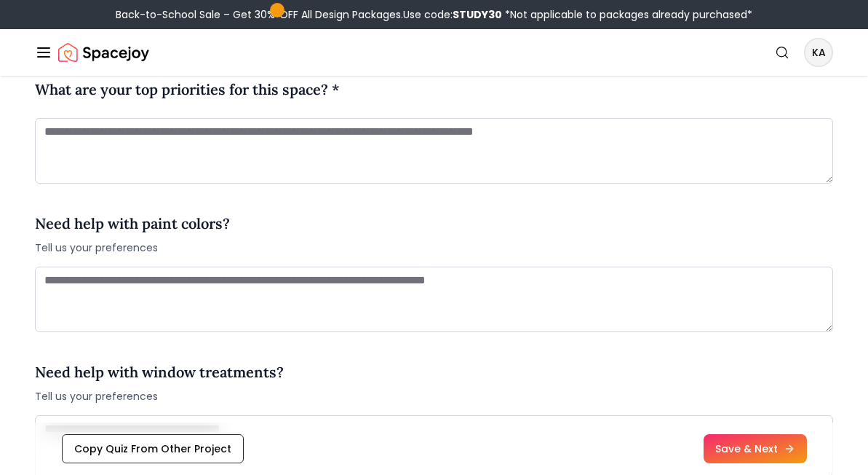
scroll to position [1654, 0]
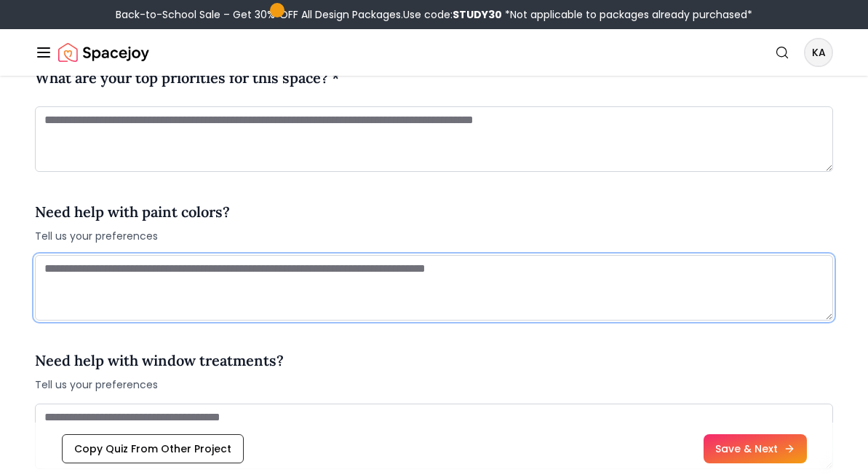
click at [568, 301] on textarea at bounding box center [434, 287] width 798 height 65
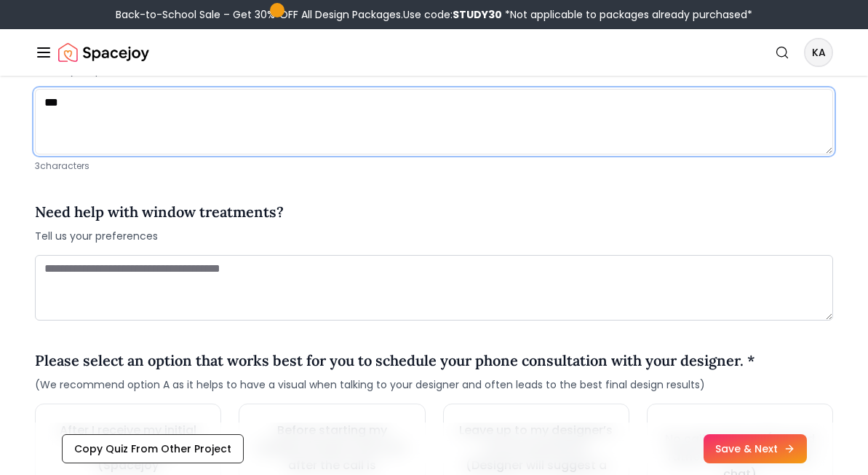
scroll to position [1835, 0]
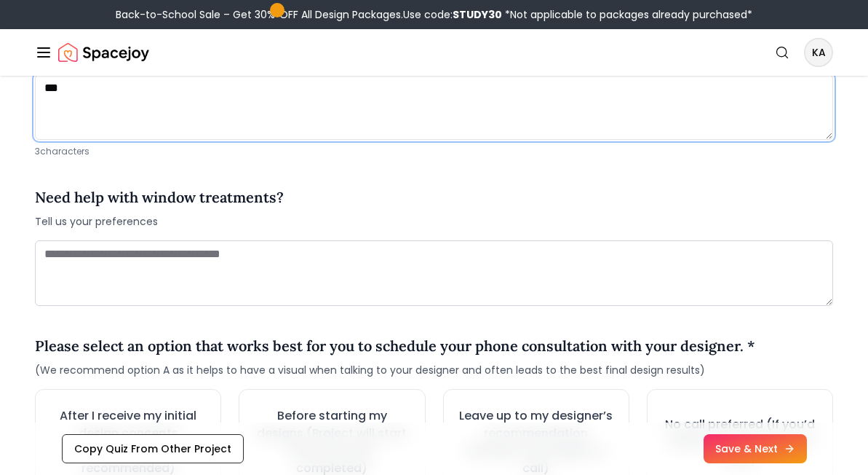
type textarea "***"
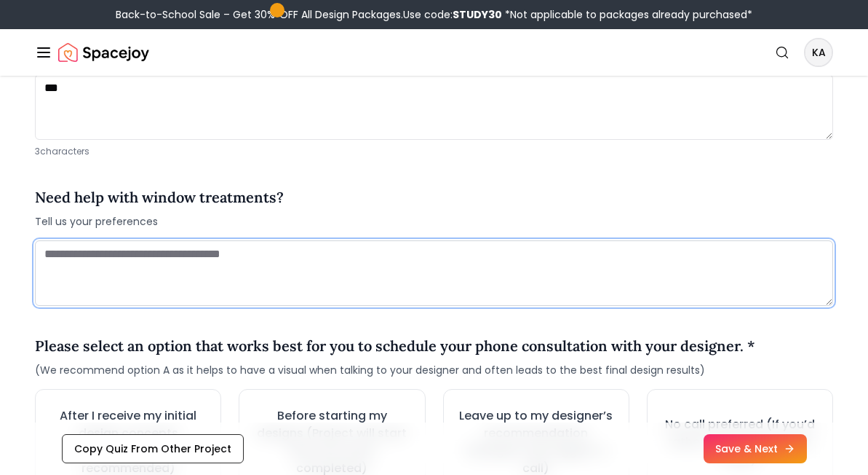
click at [509, 292] on textarea at bounding box center [434, 272] width 798 height 65
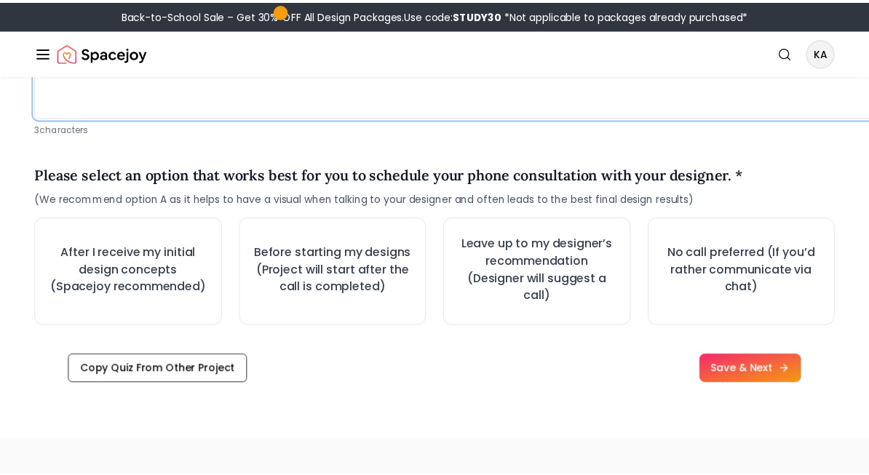
scroll to position [2022, 0]
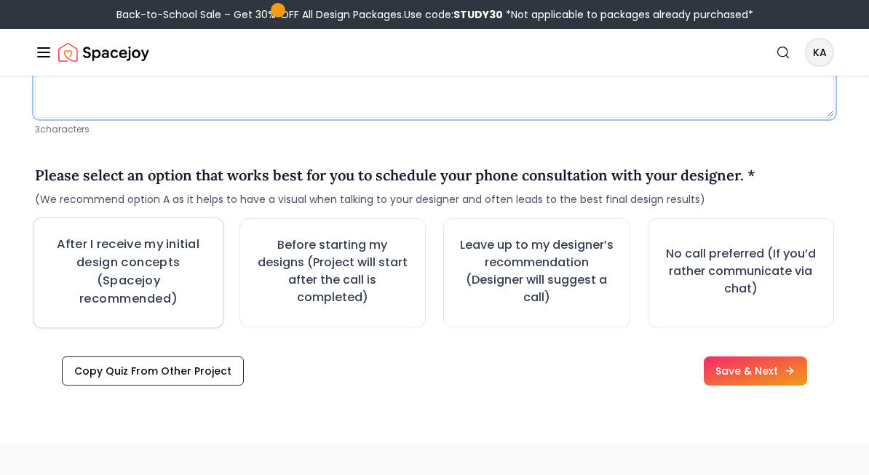
type textarea "***"
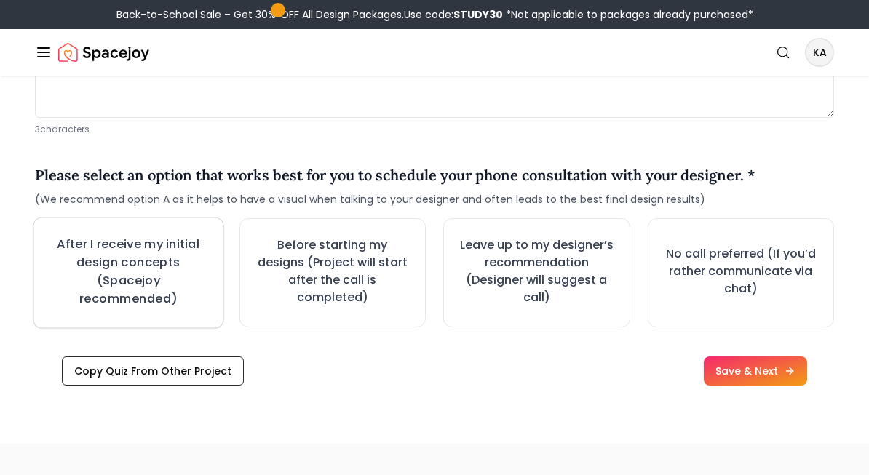
click at [163, 274] on h3 "After I receive my initial design concepts (Spacejoy recommended)" at bounding box center [128, 271] width 162 height 73
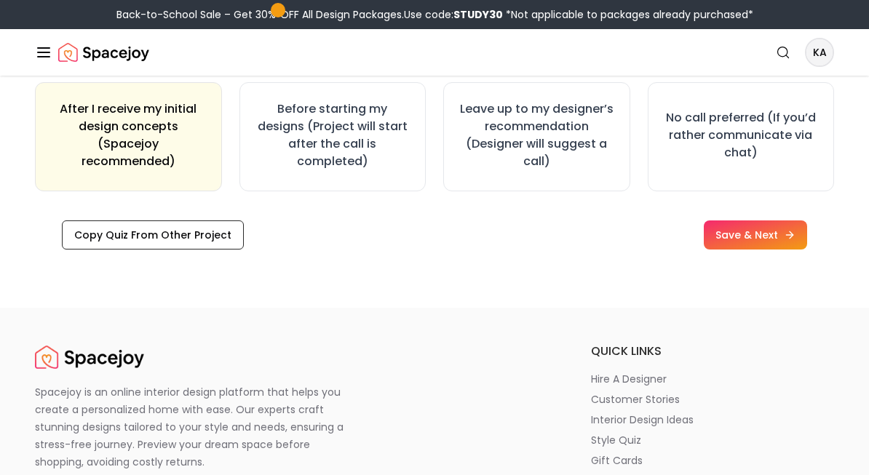
scroll to position [2185, 0]
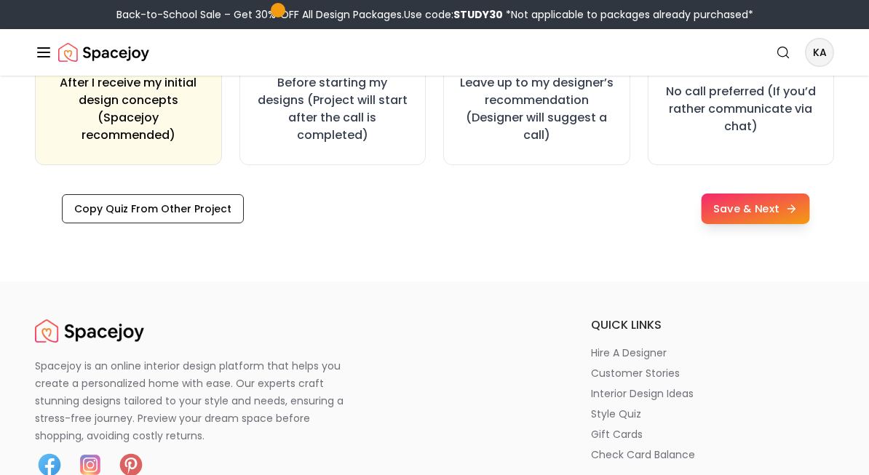
click at [718, 202] on button "Save & Next" at bounding box center [755, 209] width 108 height 31
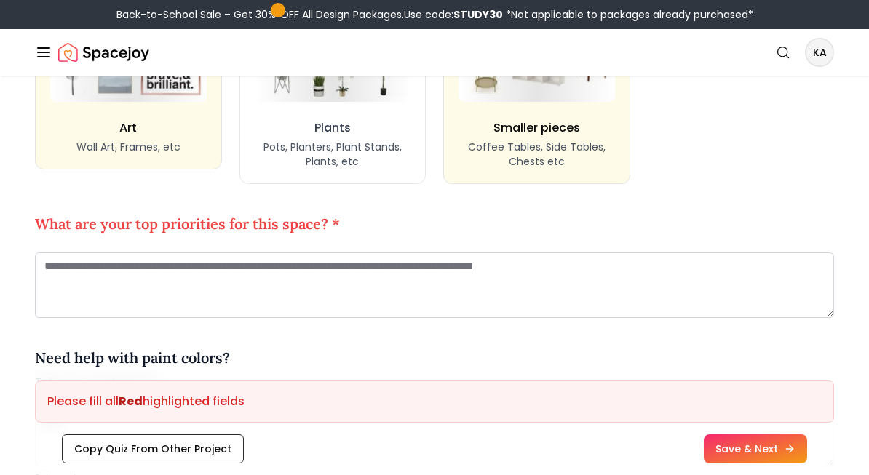
scroll to position [1507, 0]
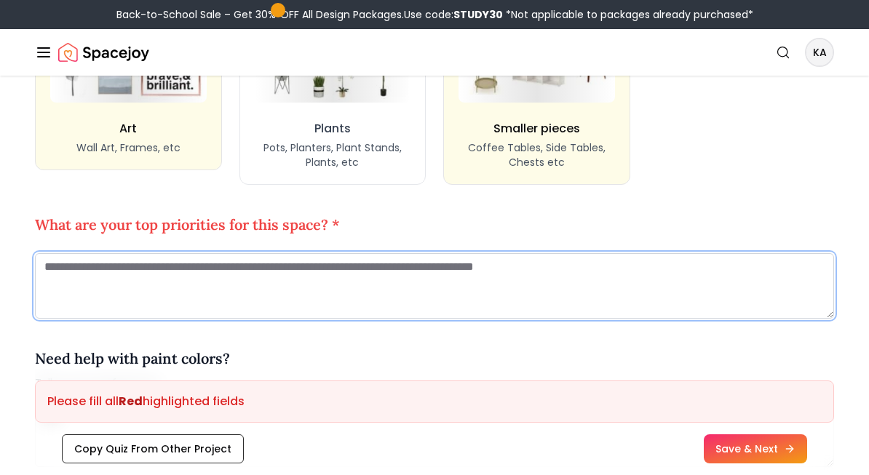
click at [548, 285] on textarea at bounding box center [434, 285] width 799 height 65
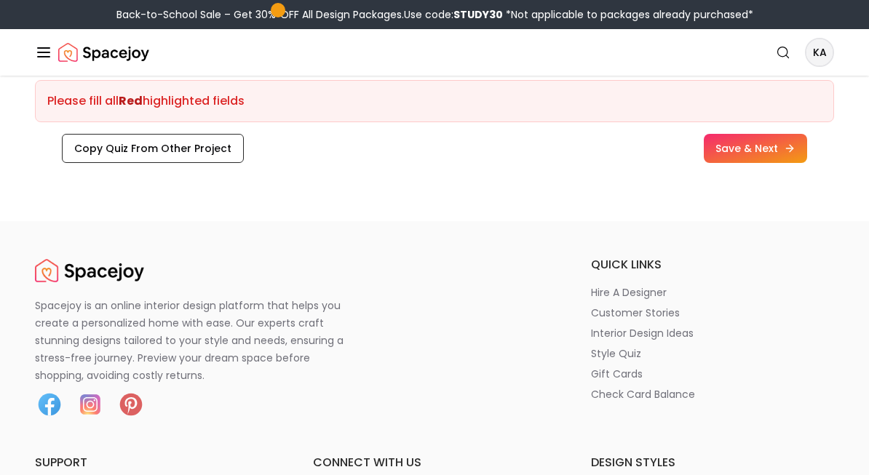
scroll to position [2369, 0]
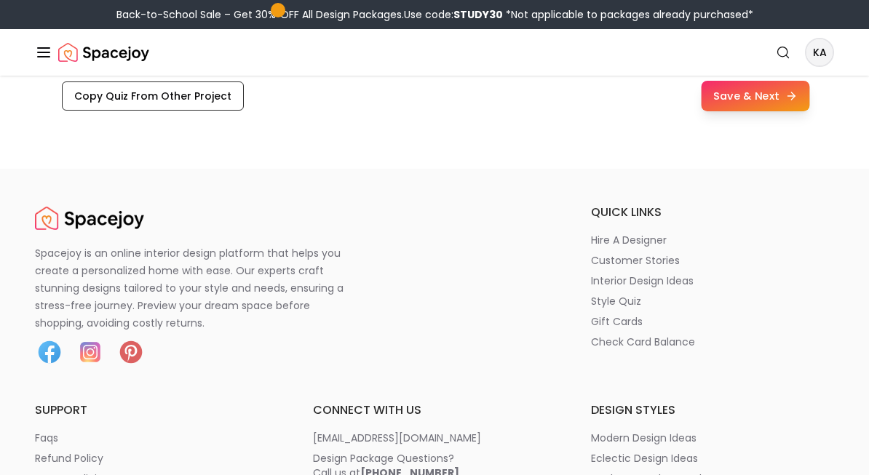
type textarea "**********"
click at [733, 99] on button "Save & Next" at bounding box center [755, 96] width 108 height 31
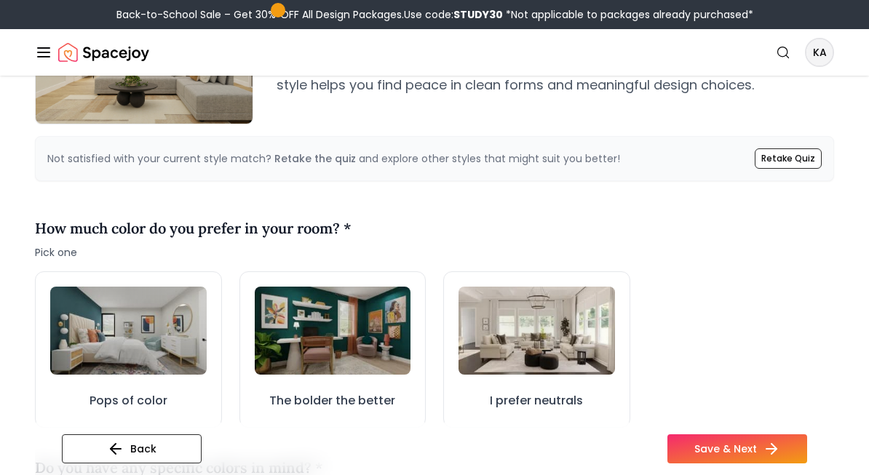
scroll to position [367, 0]
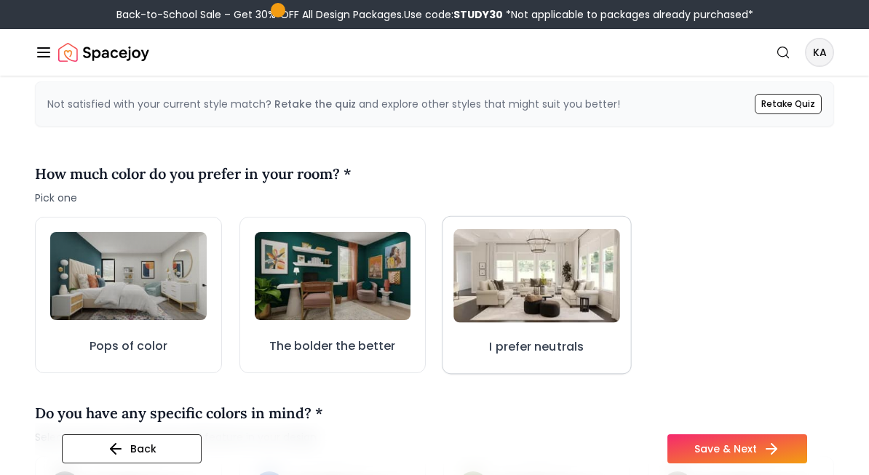
click at [524, 276] on img at bounding box center [536, 275] width 166 height 93
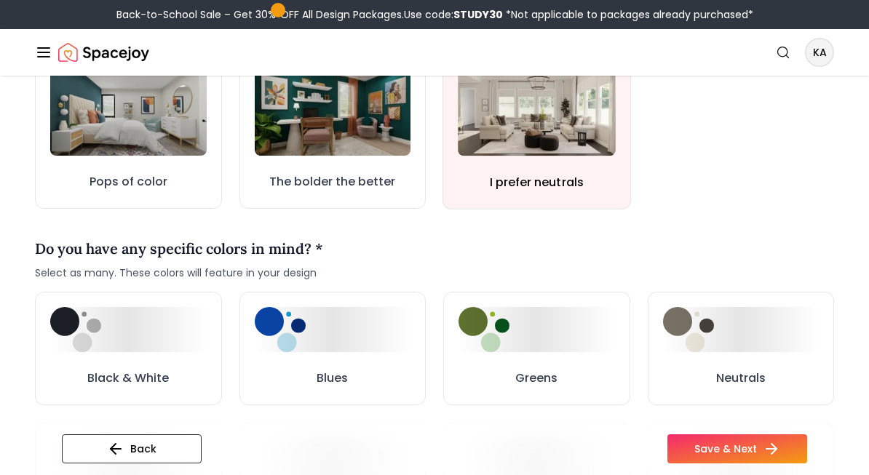
scroll to position [646, 0]
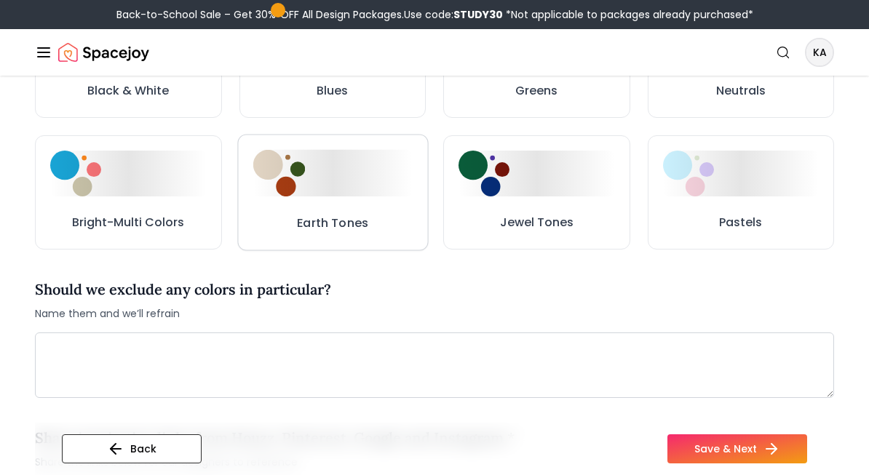
click at [309, 196] on div at bounding box center [332, 173] width 159 height 47
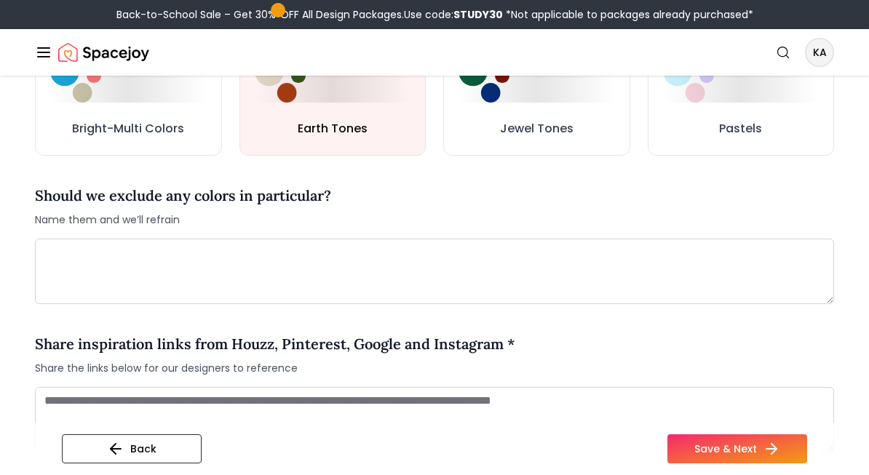
scroll to position [915, 0]
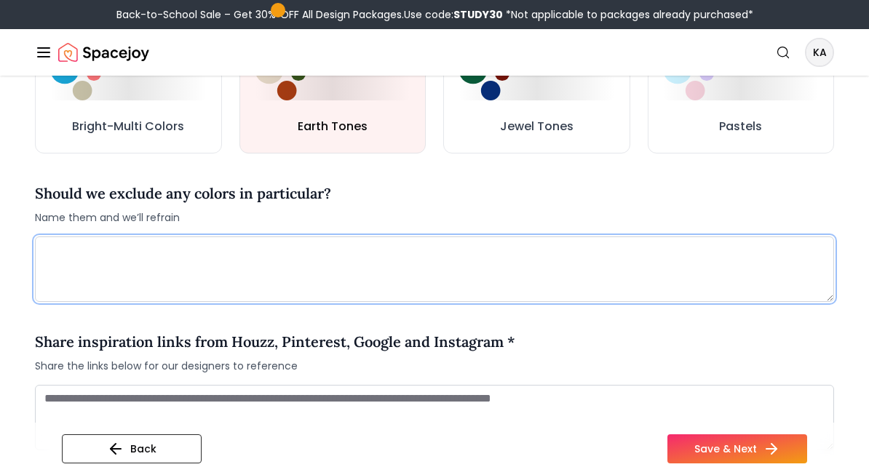
click at [420, 273] on textarea at bounding box center [434, 269] width 799 height 65
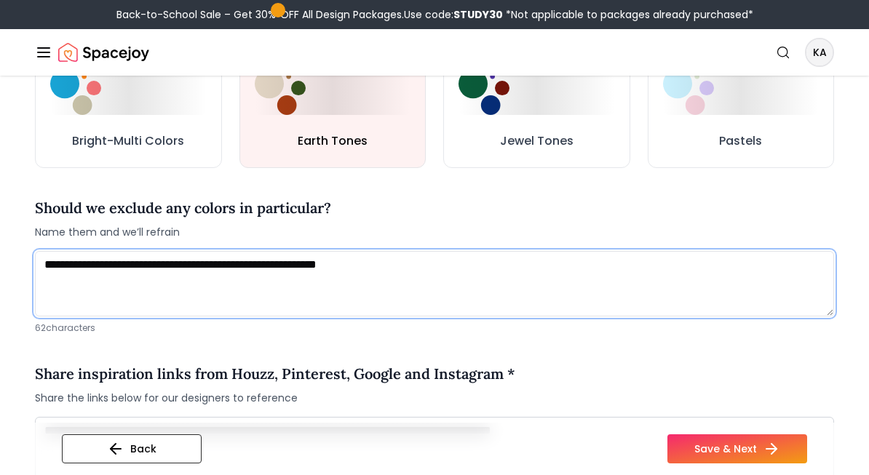
scroll to position [929, 0]
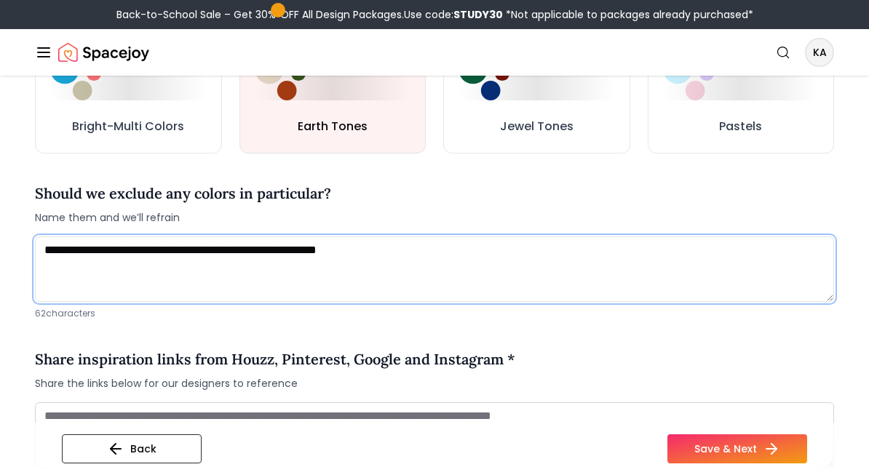
type textarea "**********"
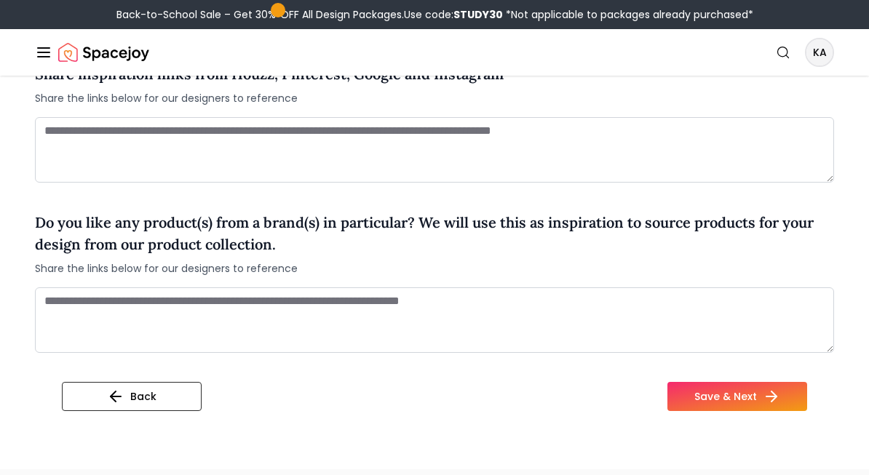
scroll to position [1250, 0]
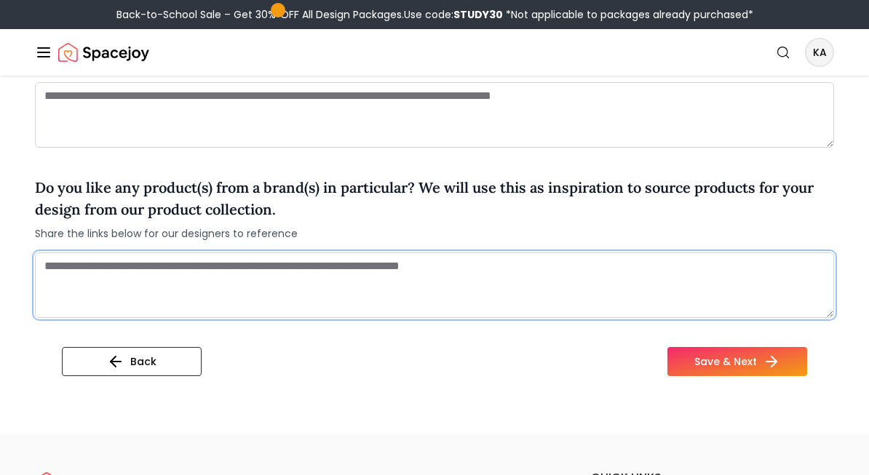
click at [353, 272] on textarea at bounding box center [434, 285] width 799 height 65
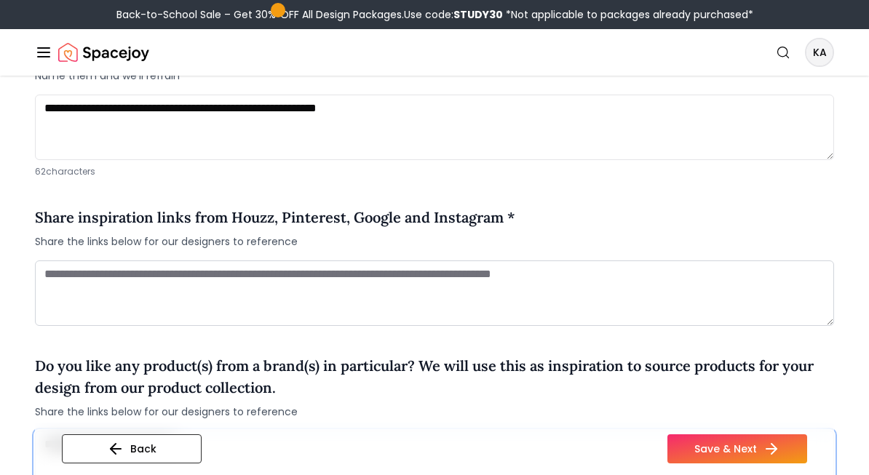
scroll to position [1044, 0]
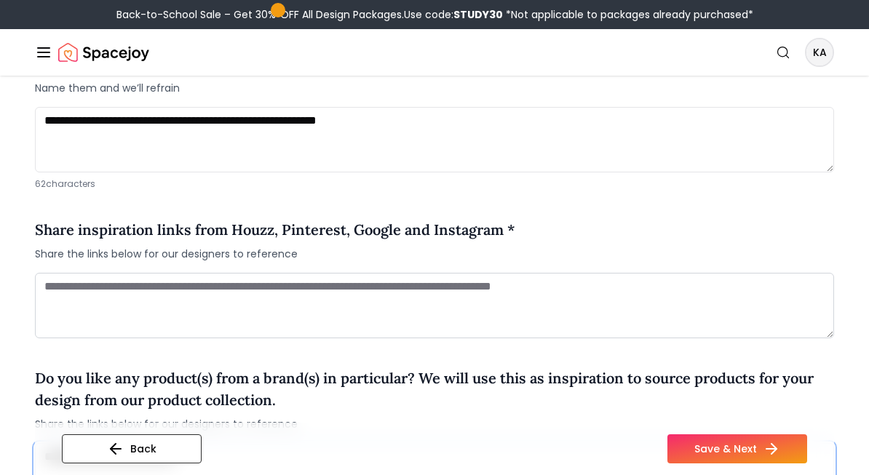
type textarea "**********"
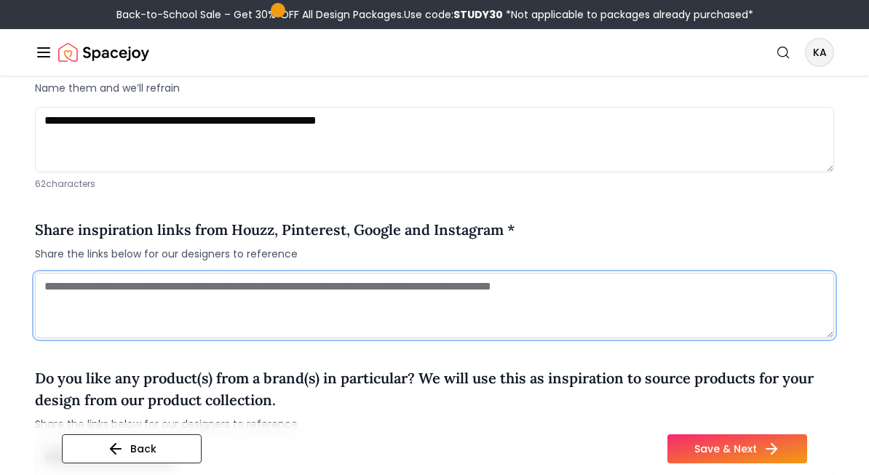
click at [231, 310] on textarea at bounding box center [434, 305] width 799 height 65
paste textarea "**********"
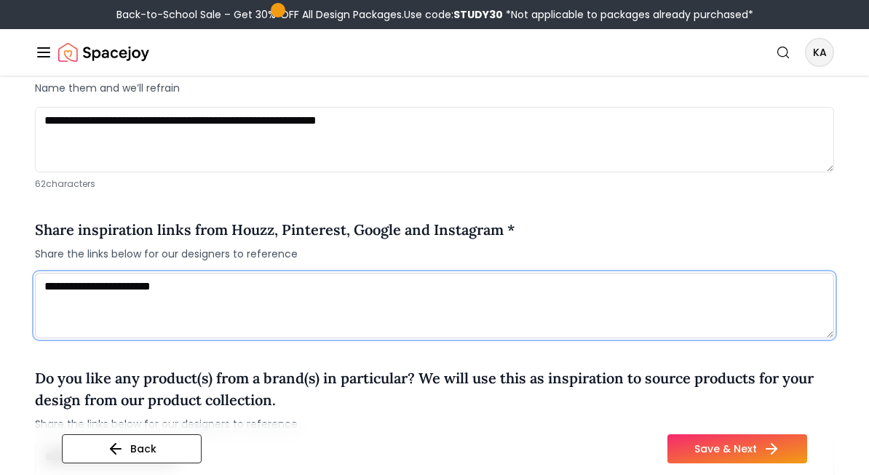
scroll to position [1059, 0]
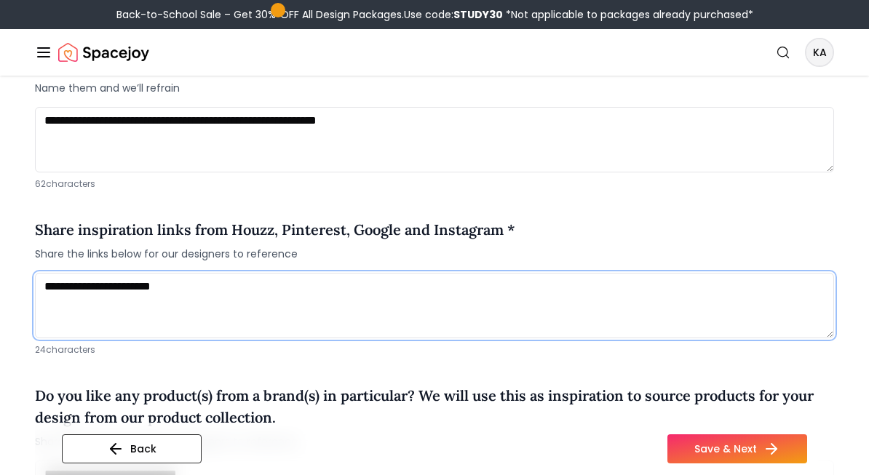
click at [231, 310] on textarea "**********" at bounding box center [434, 305] width 799 height 65
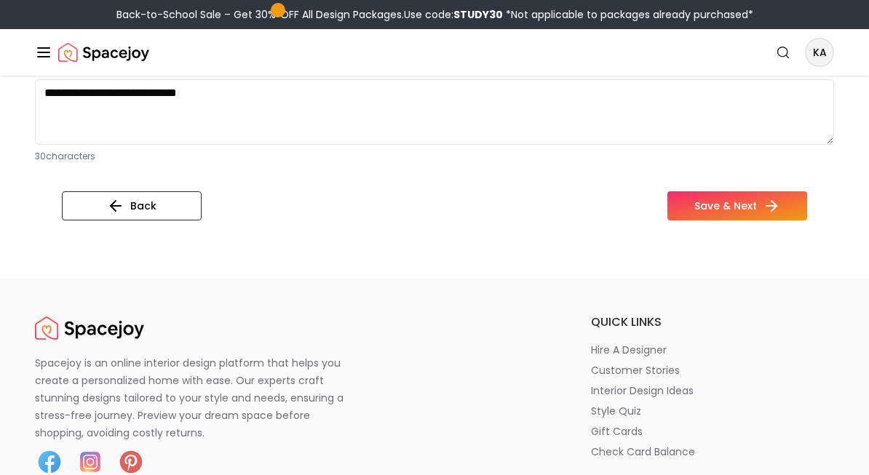
scroll to position [1438, 0]
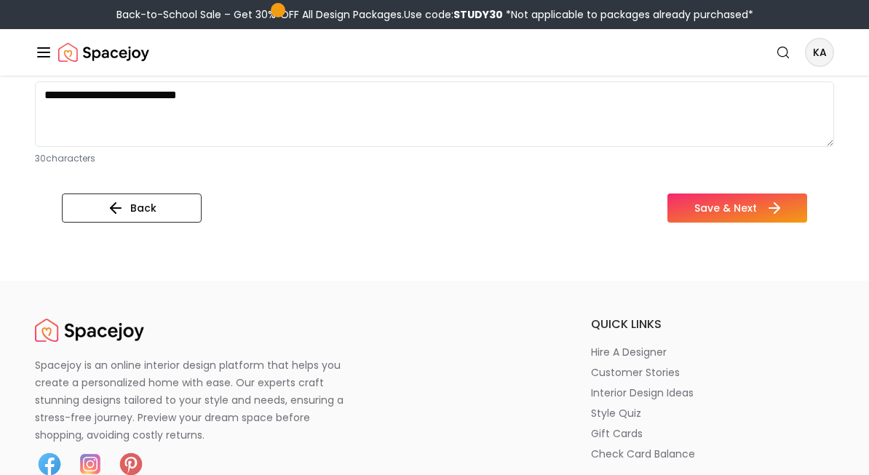
type textarea "**********"
click at [703, 196] on button "Save & Next" at bounding box center [737, 208] width 140 height 29
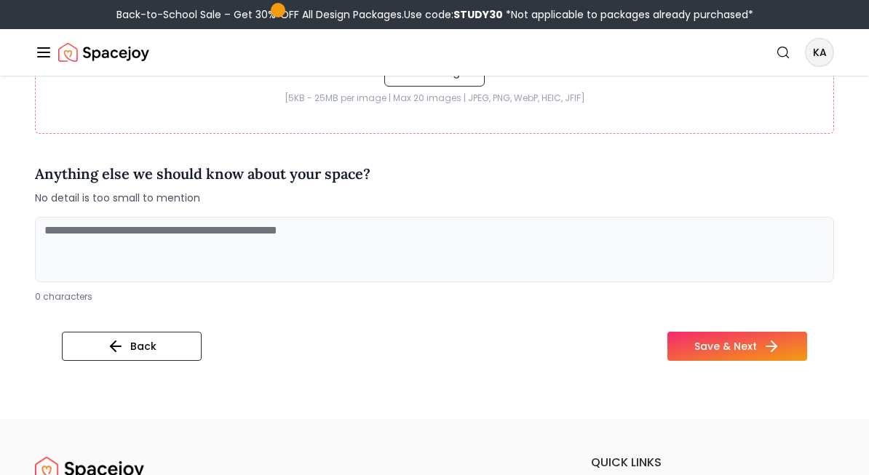
scroll to position [551, 0]
click at [504, 243] on textarea at bounding box center [434, 248] width 799 height 65
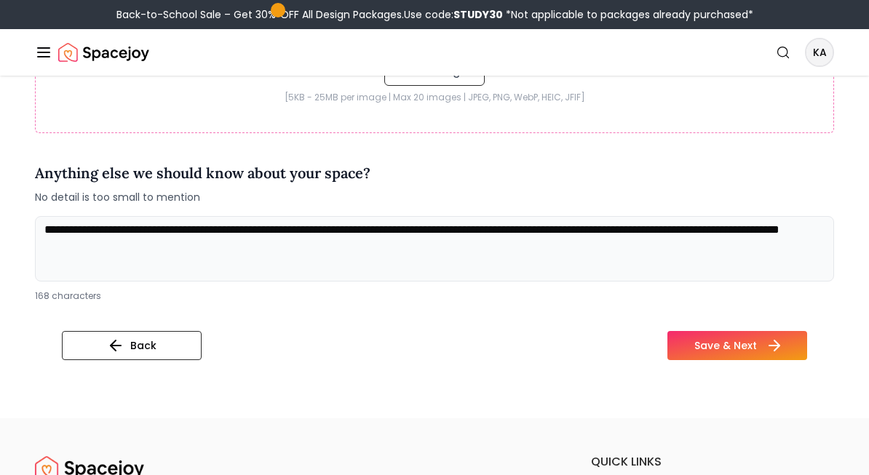
type textarea "**********"
click at [751, 349] on button "Save & Next" at bounding box center [737, 345] width 140 height 29
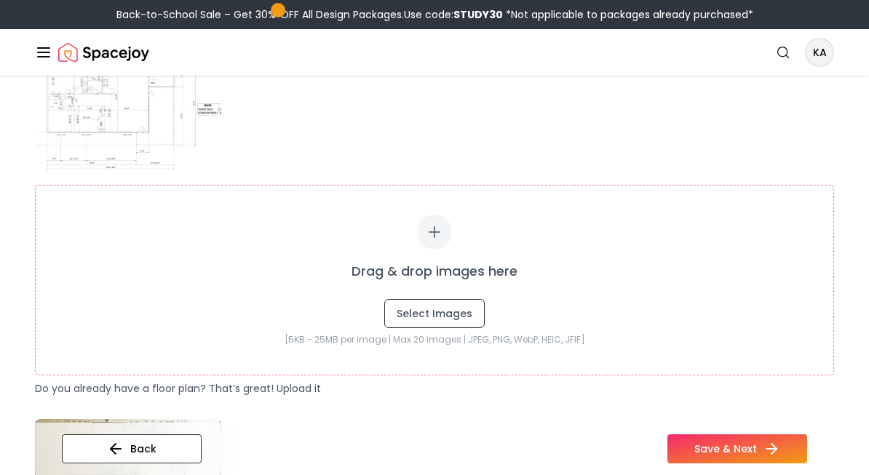
scroll to position [373, 0]
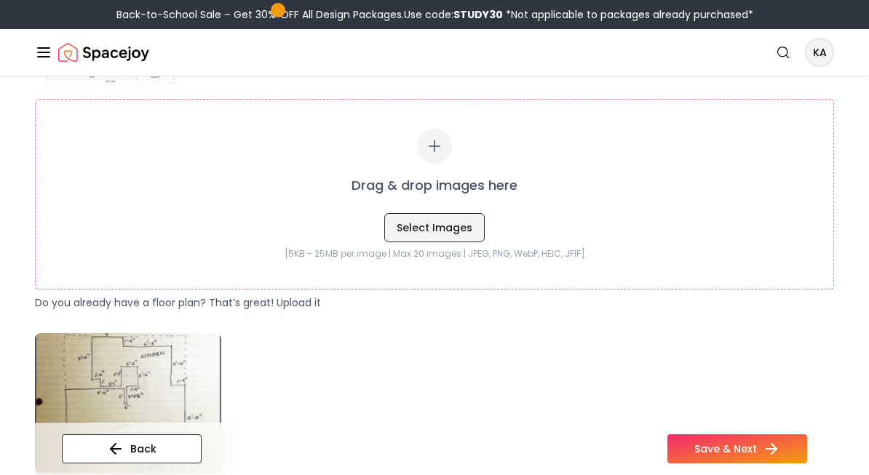
click at [428, 228] on button "Select Images" at bounding box center [434, 227] width 100 height 29
type input "**********"
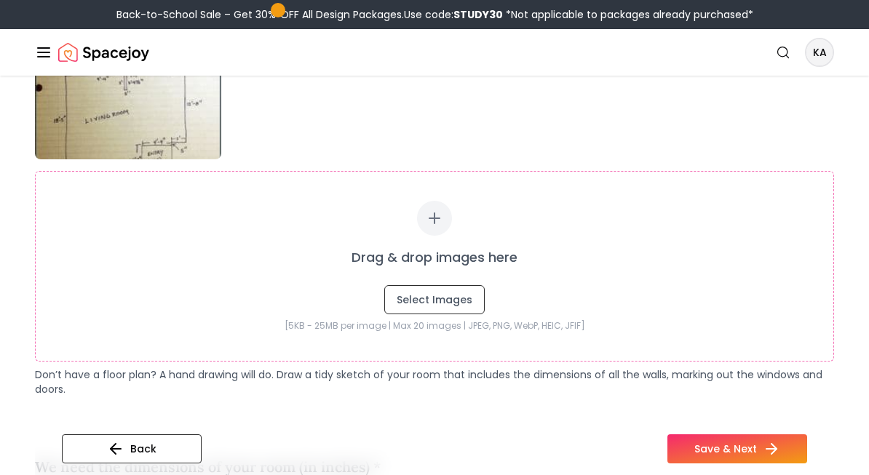
scroll to position [895, 0]
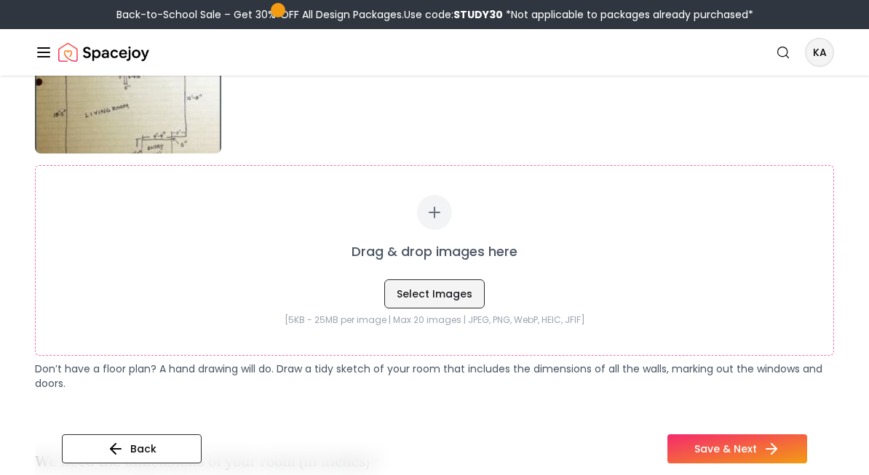
click at [441, 297] on button "Select Images" at bounding box center [434, 293] width 100 height 29
type input "**********"
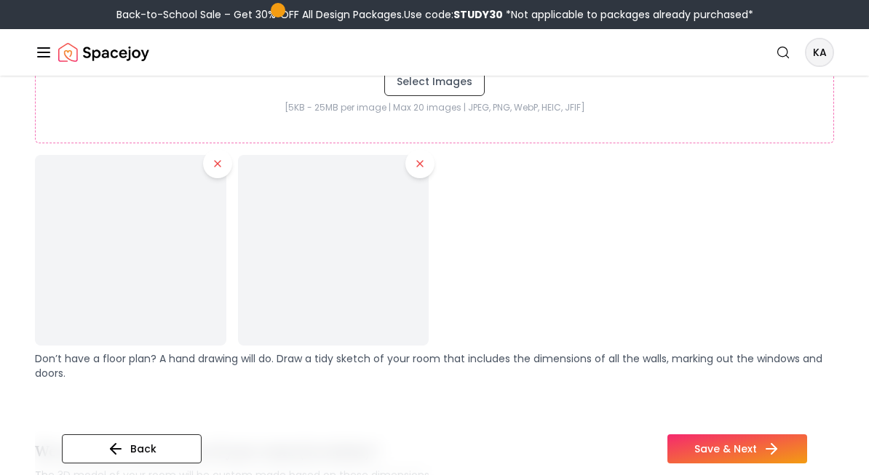
scroll to position [1065, 0]
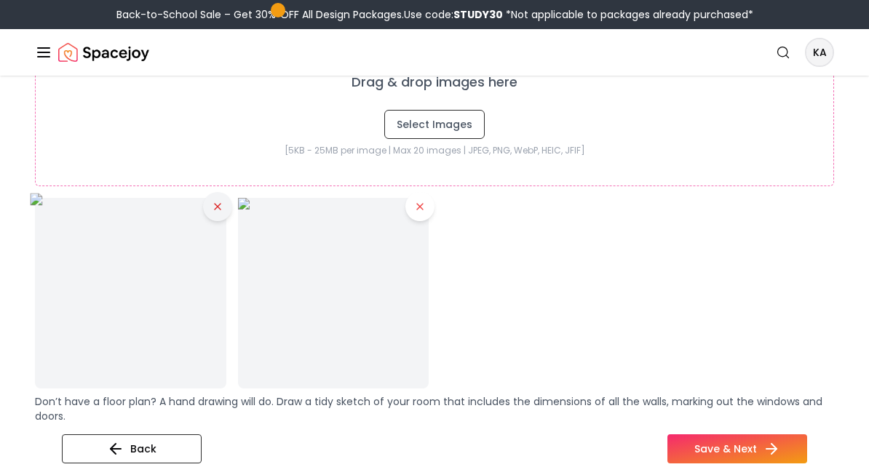
click at [221, 210] on icon at bounding box center [218, 207] width 12 height 12
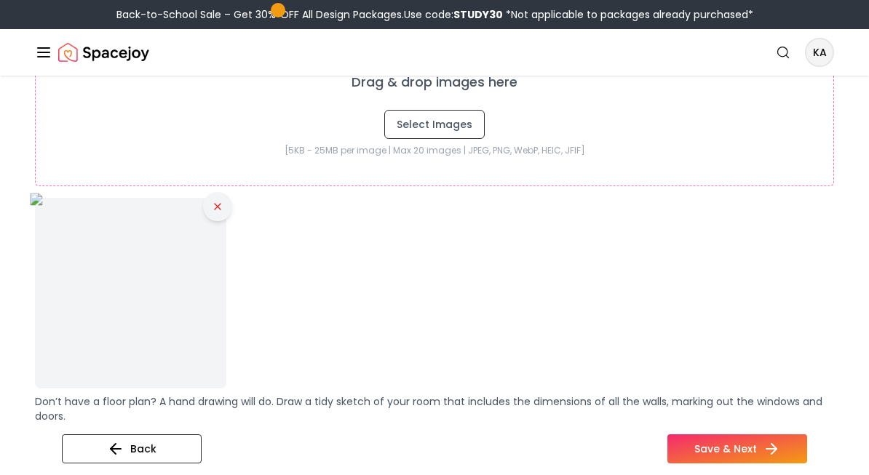
click at [218, 211] on icon at bounding box center [218, 207] width 12 height 12
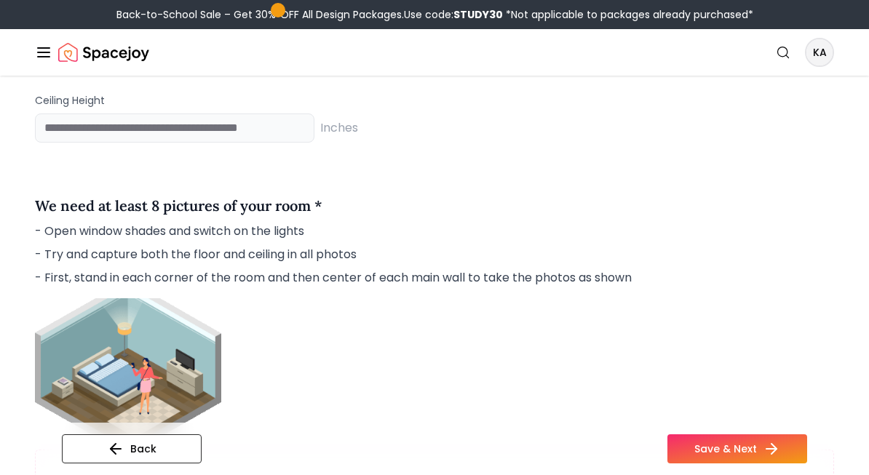
scroll to position [1488, 0]
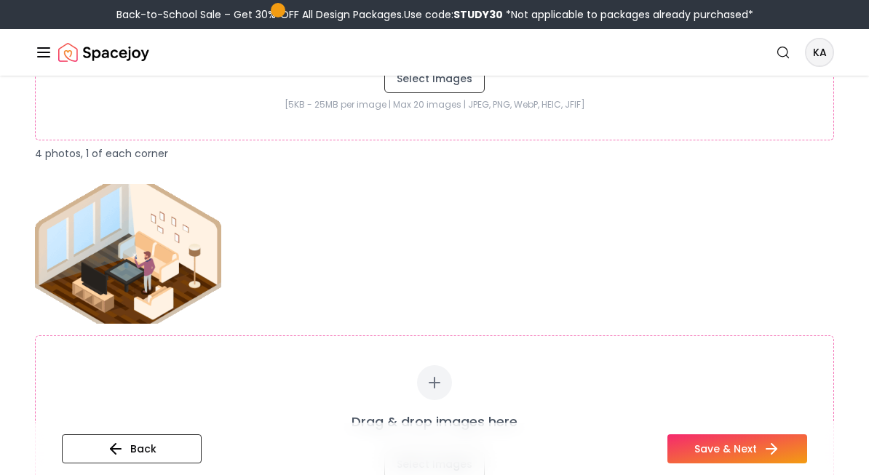
click at [434, 271] on div "Drag & drop images here Select Images [5KB - 25MB per image | Max 20 images | J…" at bounding box center [434, 365] width 799 height 362
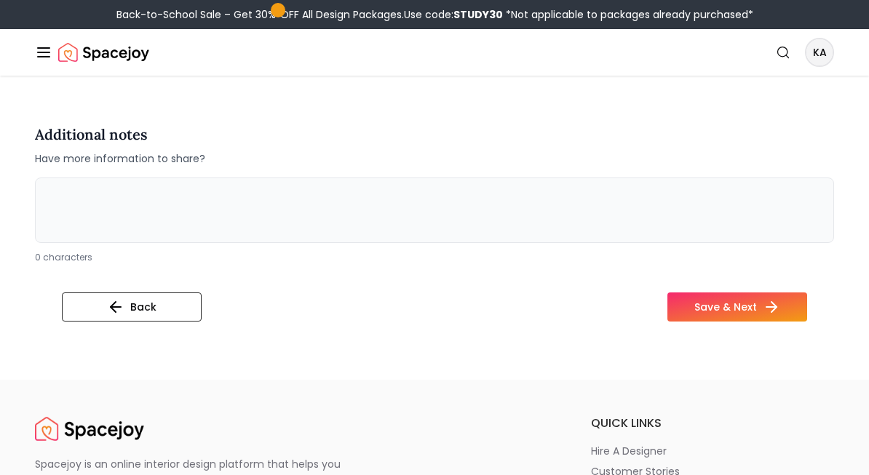
scroll to position [2688, 0]
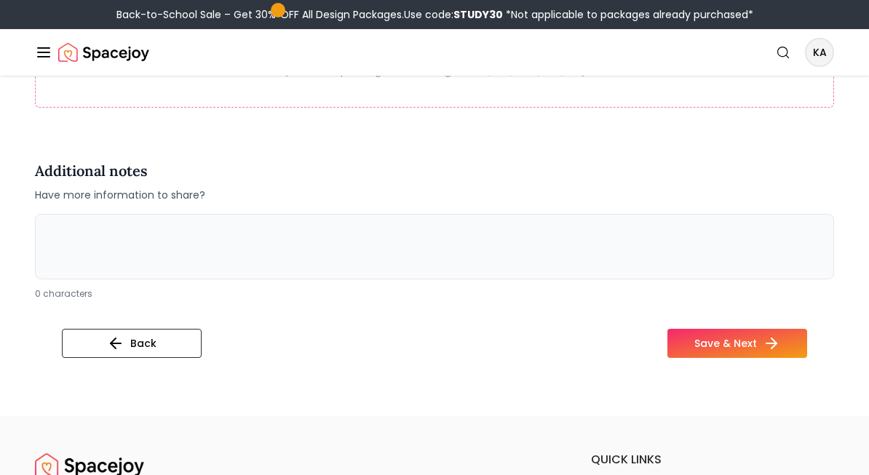
click at [425, 259] on textarea at bounding box center [434, 246] width 799 height 65
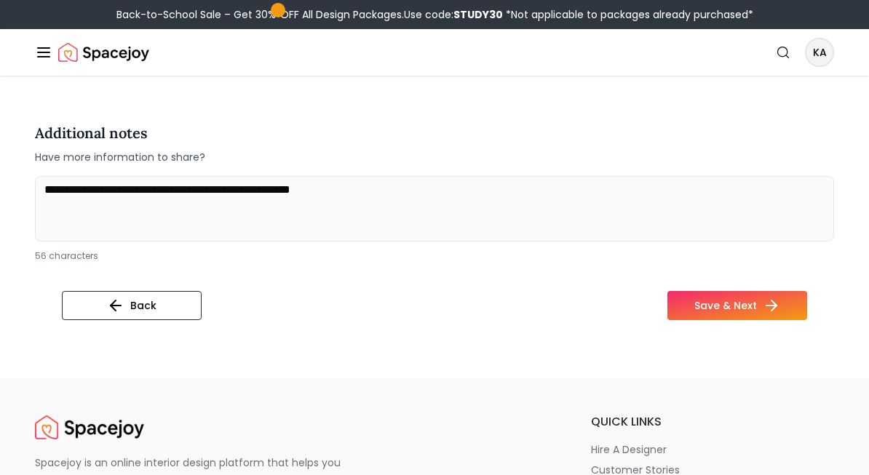
scroll to position [2724, 0]
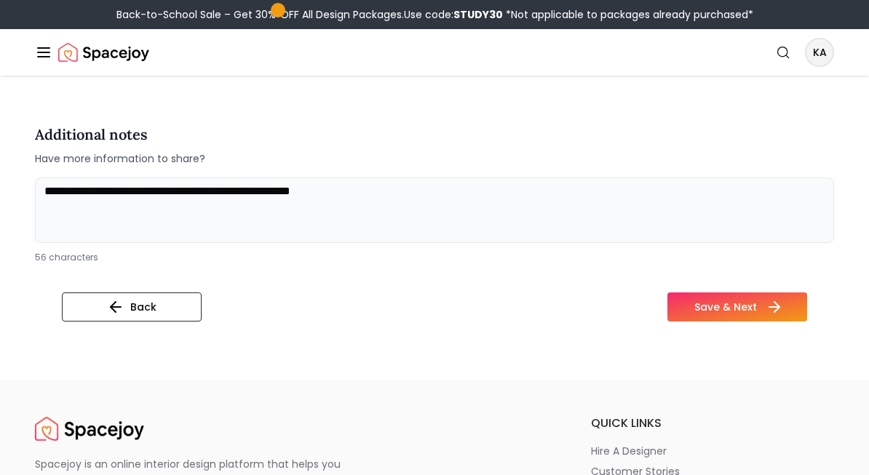
type textarea "**********"
click at [726, 309] on button "Save & Next" at bounding box center [737, 307] width 140 height 29
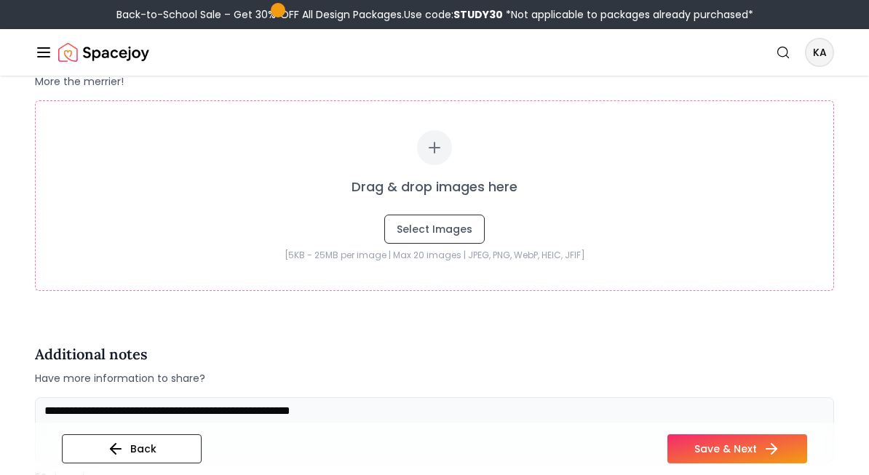
scroll to position [2506, 0]
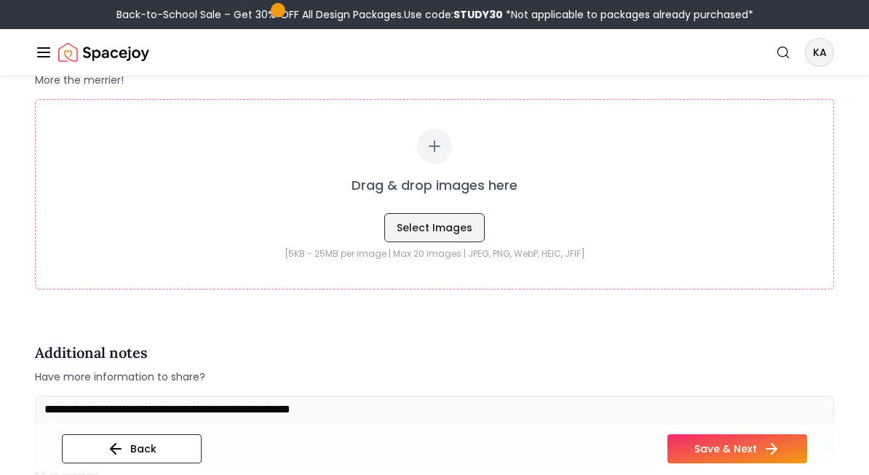
click at [458, 225] on button "Select Images" at bounding box center [434, 227] width 100 height 29
type input "**********"
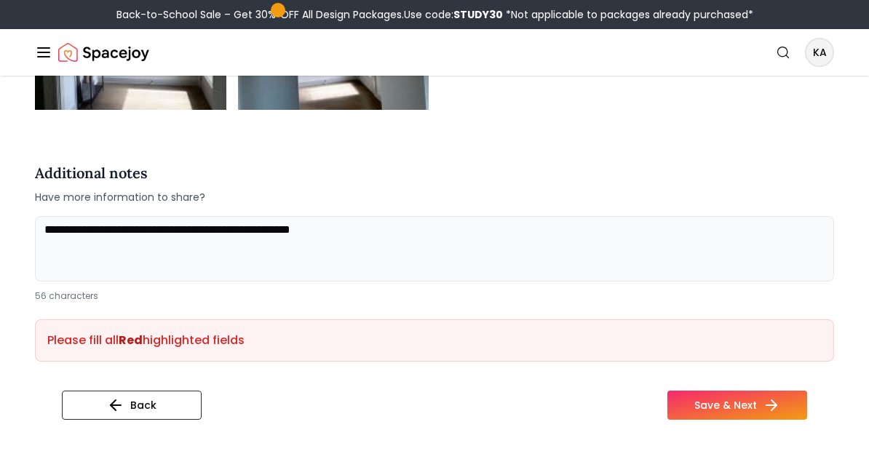
scroll to position [2963, 0]
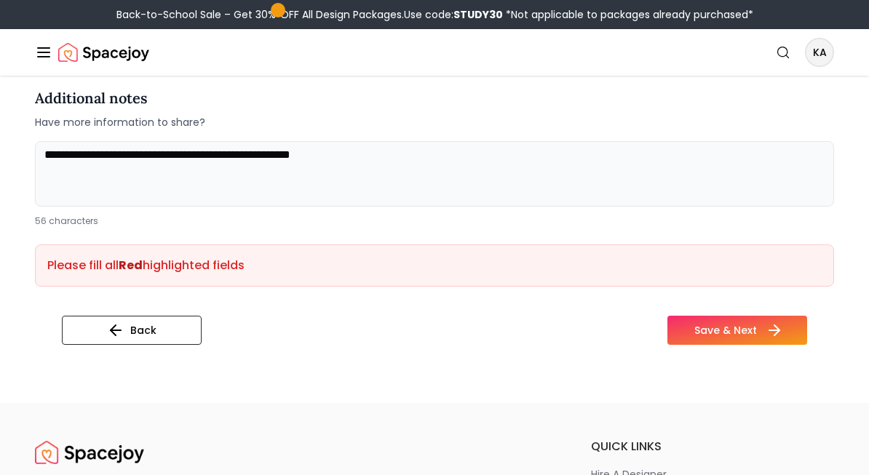
click at [742, 318] on button "Save & Next" at bounding box center [737, 330] width 140 height 29
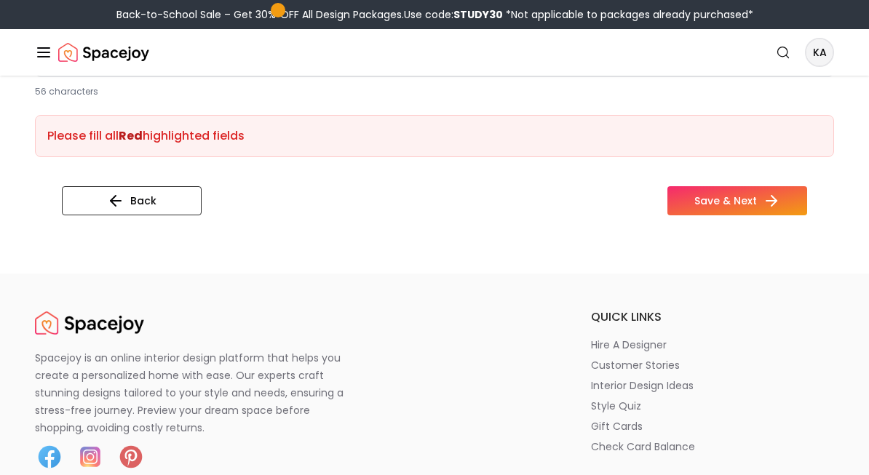
scroll to position [3126, 0]
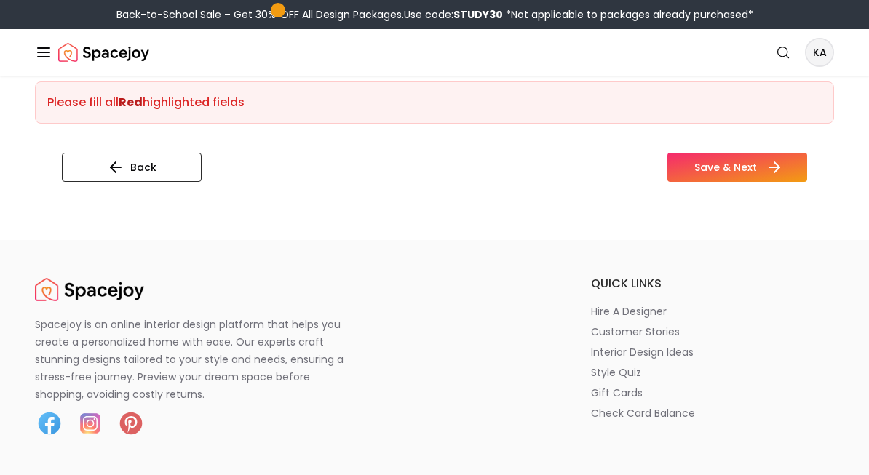
click at [704, 177] on button "Save & Next" at bounding box center [737, 167] width 140 height 29
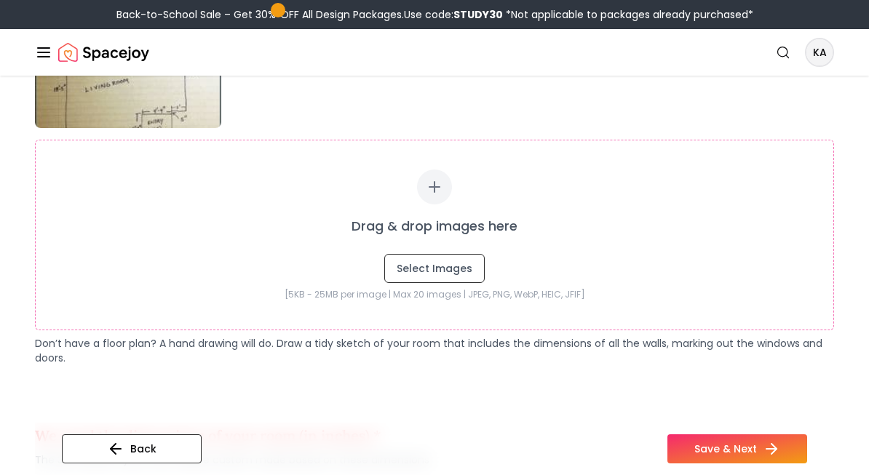
scroll to position [730, 0]
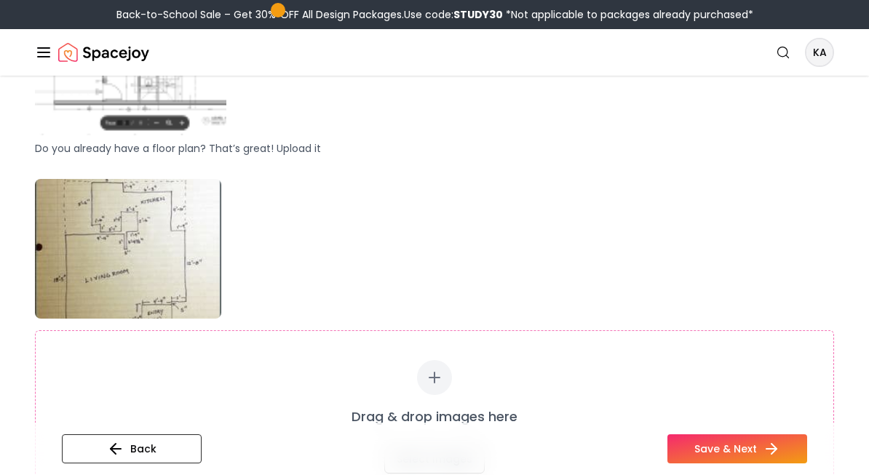
click at [95, 59] on img "Spacejoy" at bounding box center [103, 52] width 91 height 29
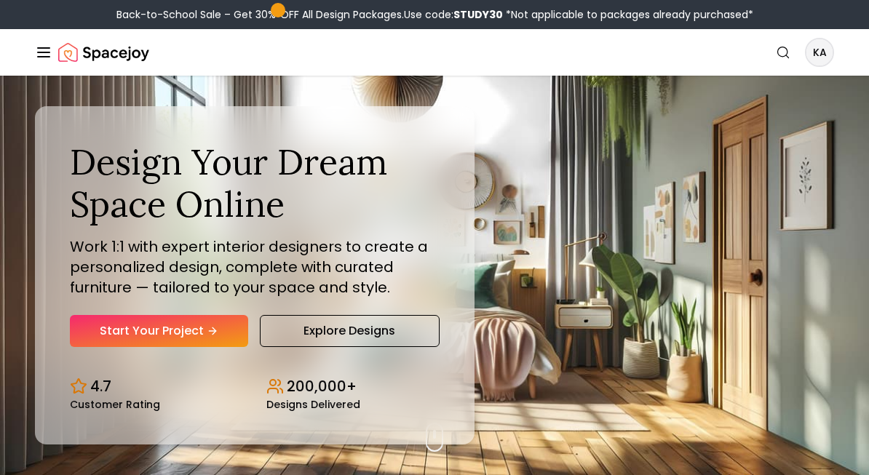
click at [47, 55] on icon "Global" at bounding box center [43, 52] width 17 height 17
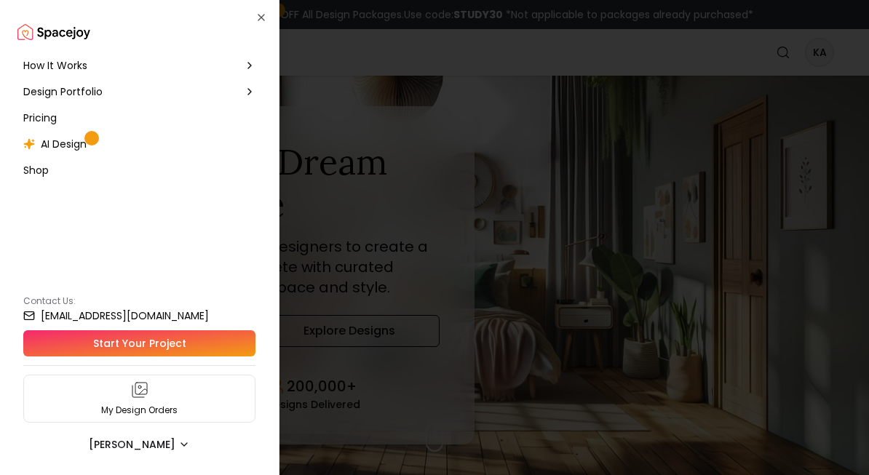
click at [92, 89] on span "Design Portfolio" at bounding box center [62, 91] width 79 height 15
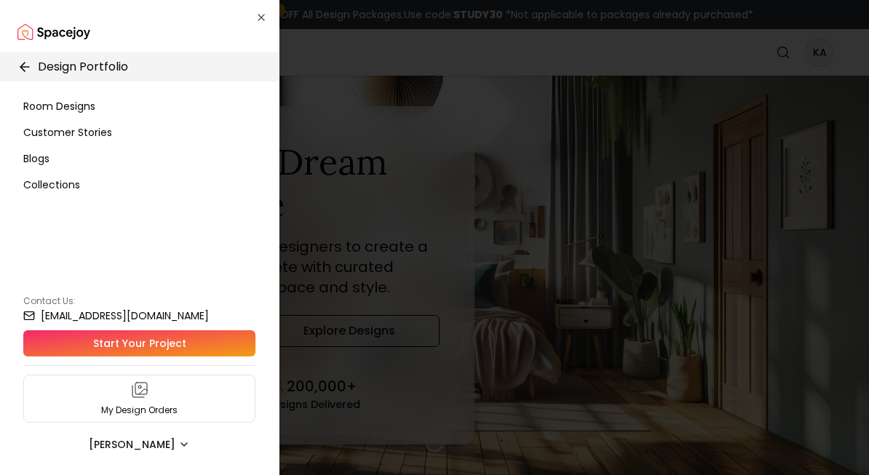
click at [81, 107] on span "Room Designs" at bounding box center [59, 106] width 72 height 15
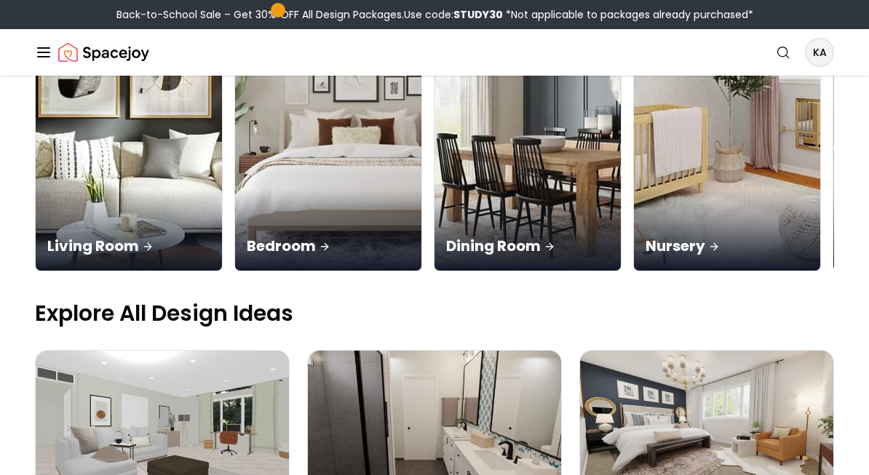
scroll to position [284, 0]
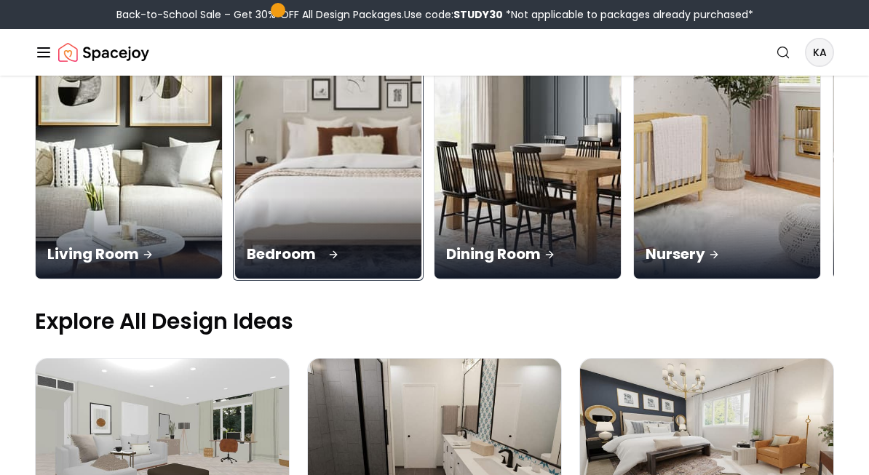
click at [247, 244] on p "Bedroom" at bounding box center [328, 254] width 163 height 20
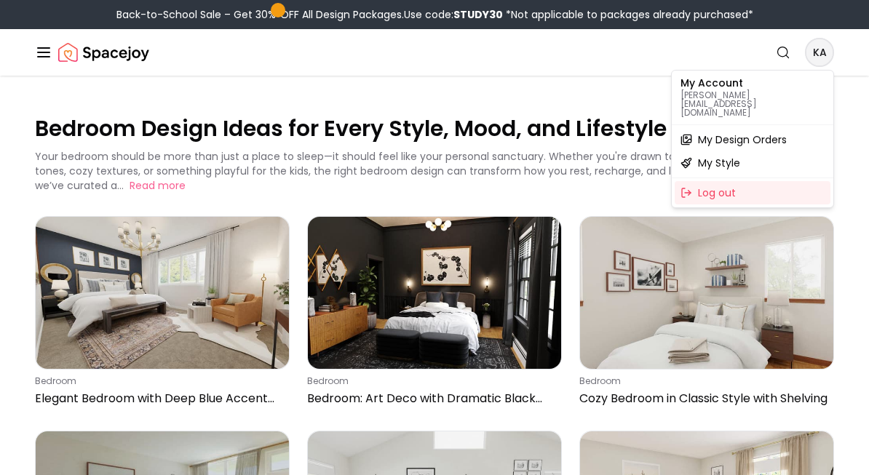
click at [759, 132] on span "My Design Orders" at bounding box center [742, 139] width 89 height 15
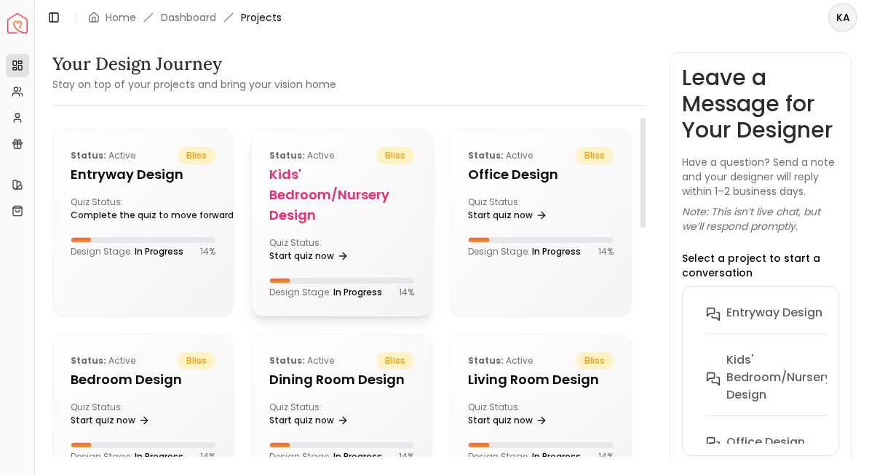
click at [373, 170] on h5 "Kids' Bedroom/Nursery design" at bounding box center [341, 194] width 145 height 61
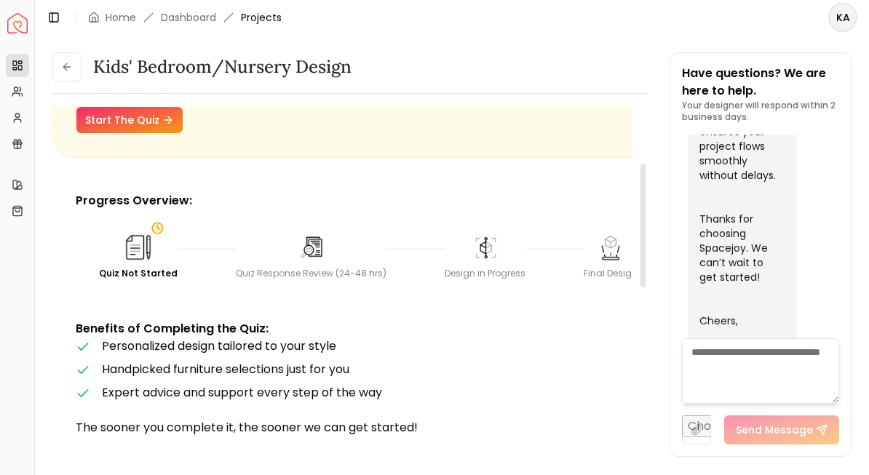
scroll to position [14, 0]
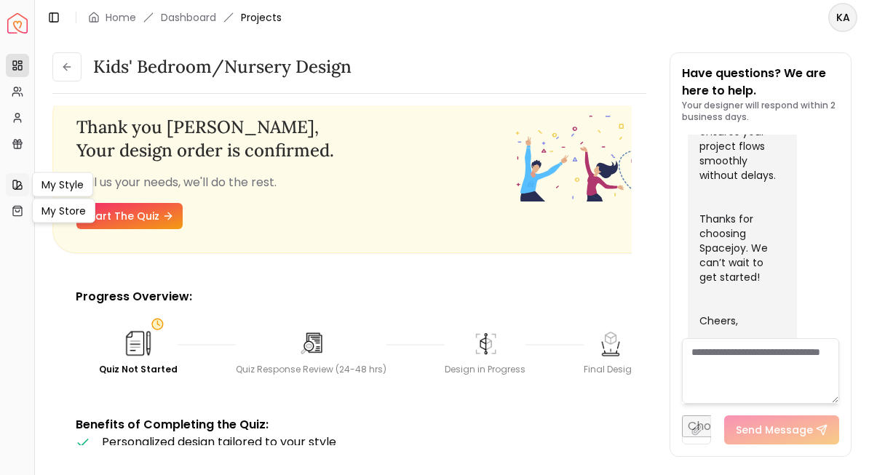
click at [15, 186] on icon at bounding box center [18, 185] width 12 height 12
